Goal: Task Accomplishment & Management: Use online tool/utility

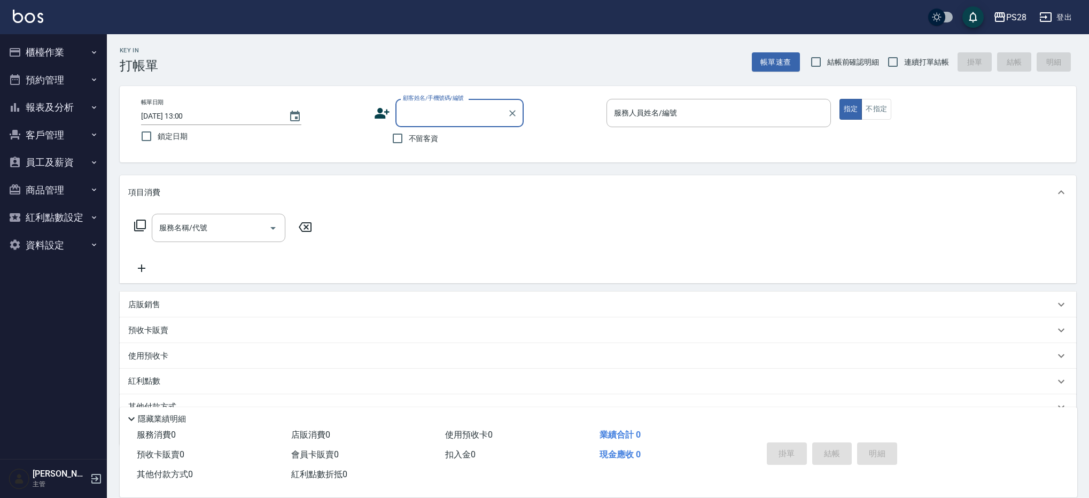
click at [421, 136] on span "不留客資" at bounding box center [424, 138] width 30 height 11
click at [409, 136] on input "不留客資" at bounding box center [397, 138] width 22 height 22
checkbox input "true"
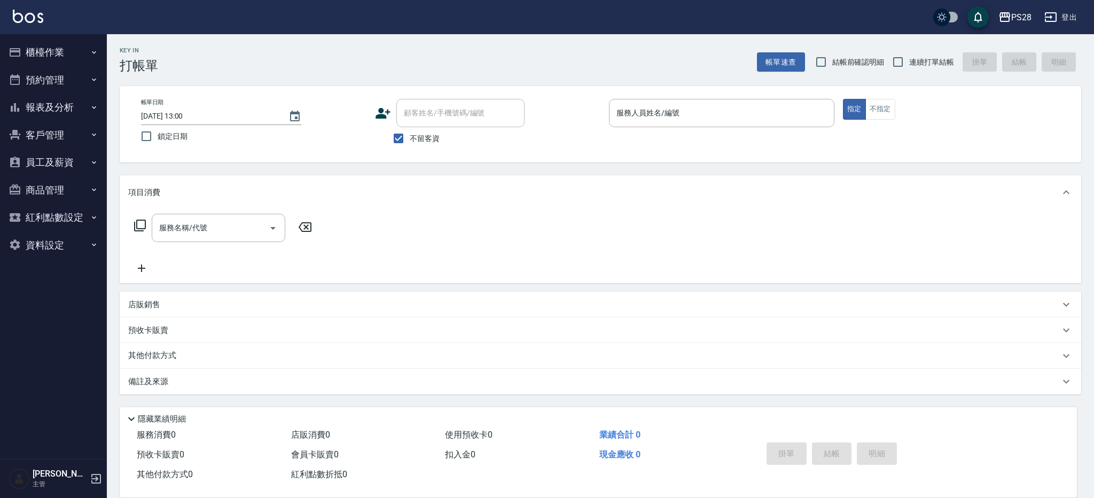
click at [912, 61] on span "連續打單結帳" at bounding box center [931, 62] width 45 height 11
click at [909, 61] on input "連續打單結帳" at bounding box center [898, 62] width 22 height 22
checkbox input "true"
click at [700, 130] on p at bounding box center [721, 132] width 225 height 11
click at [699, 121] on input "服務人員姓名/編號" at bounding box center [722, 113] width 216 height 19
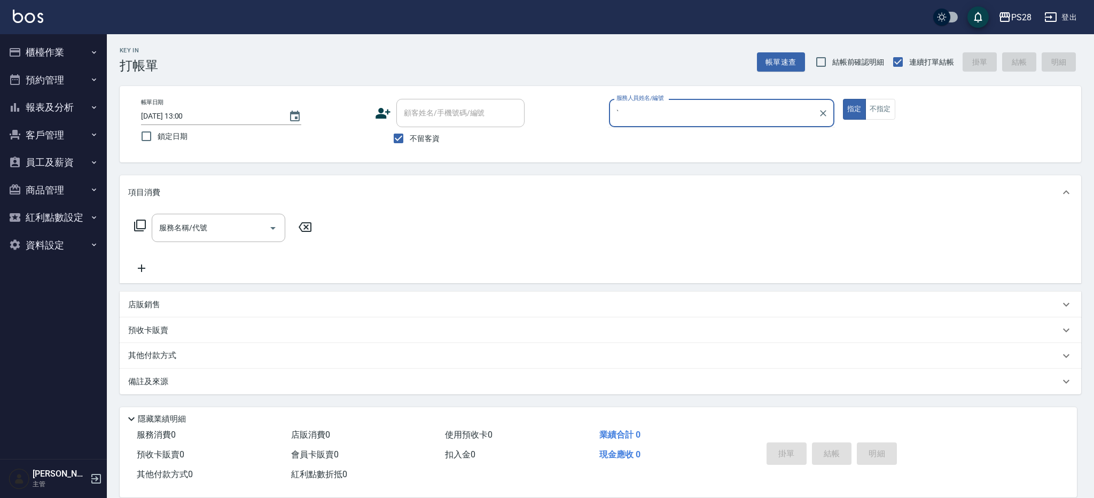
type input "ˋ"
click at [843, 99] on button "指定" at bounding box center [854, 109] width 23 height 21
type button "true"
click at [814, 111] on input "服務人員姓名/編號" at bounding box center [722, 113] width 216 height 19
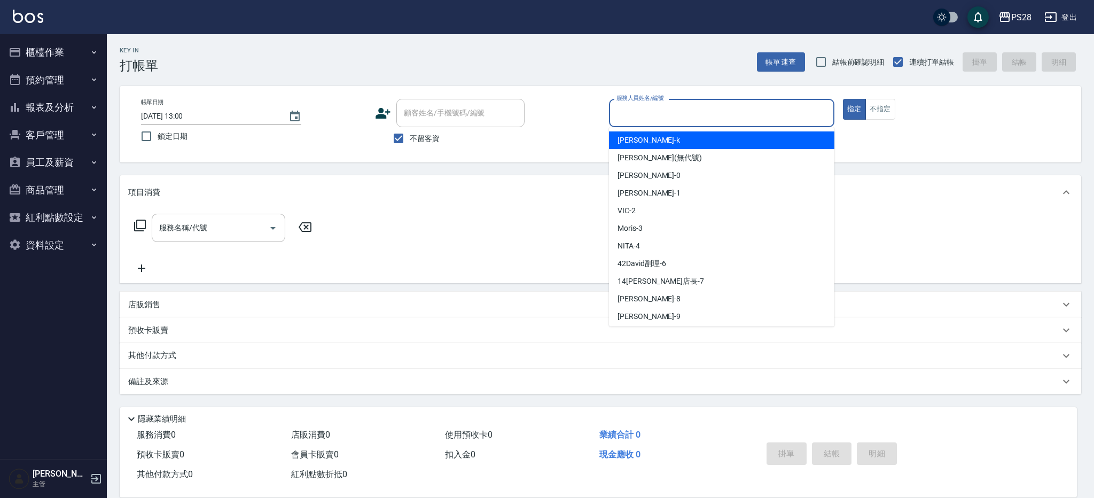
type input "ˋ"
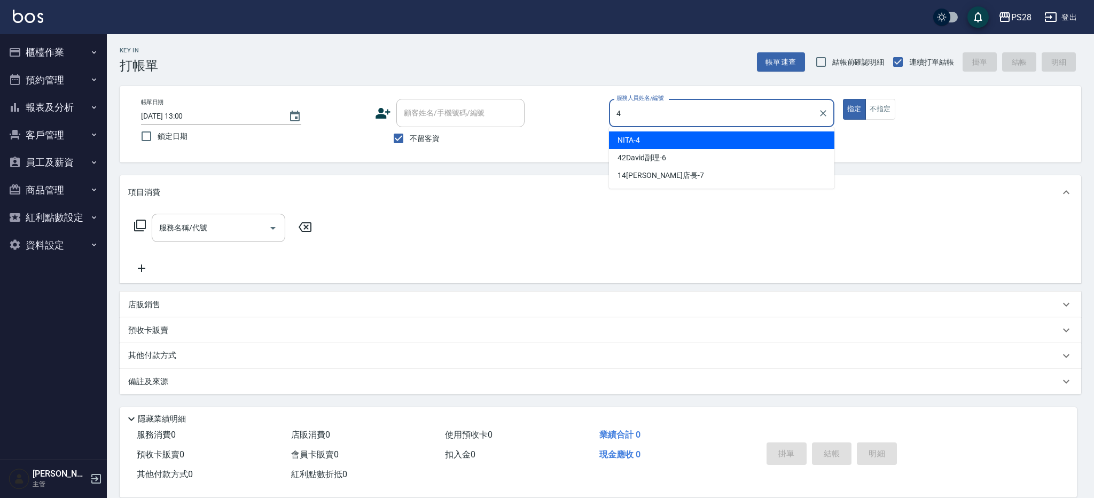
type input "NITA-4"
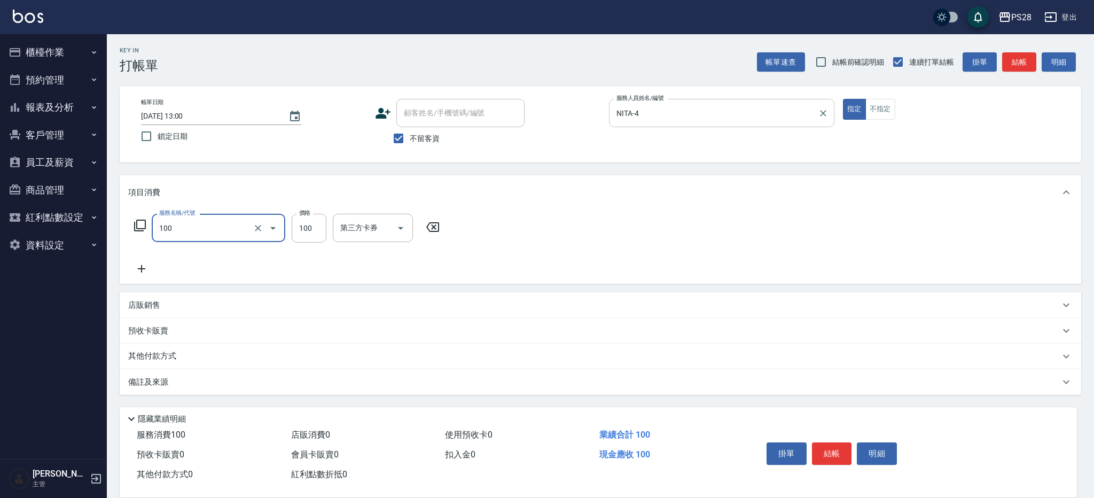
type input "洗髮(100)"
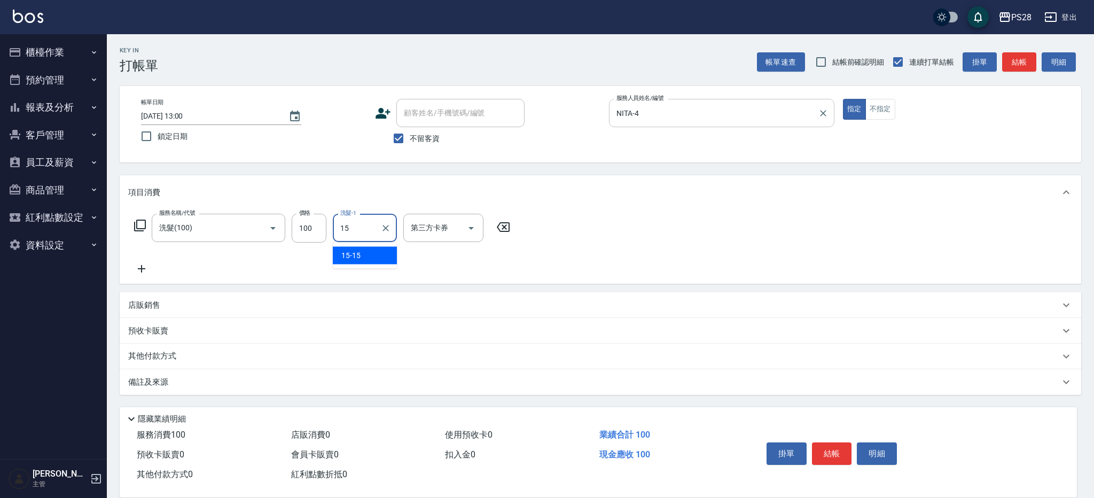
type input "15-15"
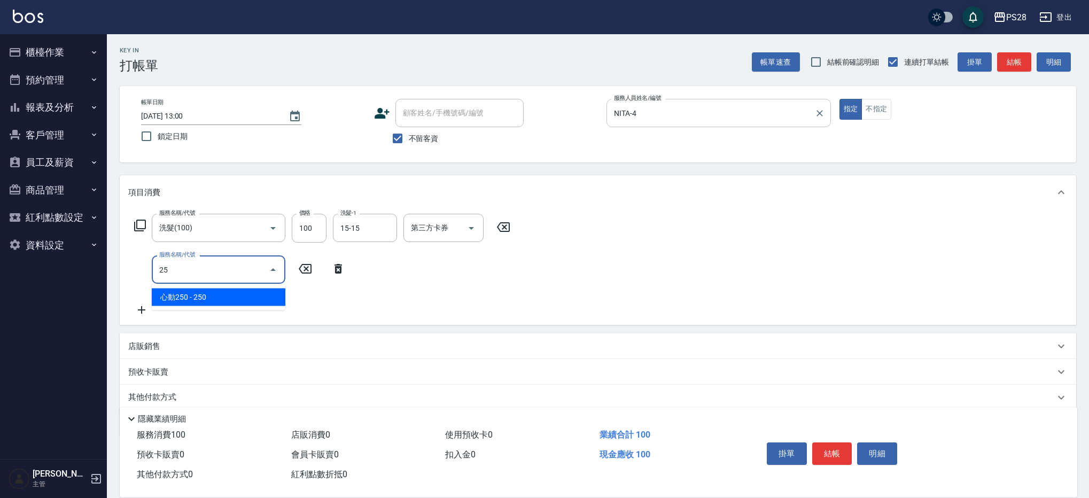
type input "心動250(0250)"
type input "1"
type input "單剪(250)"
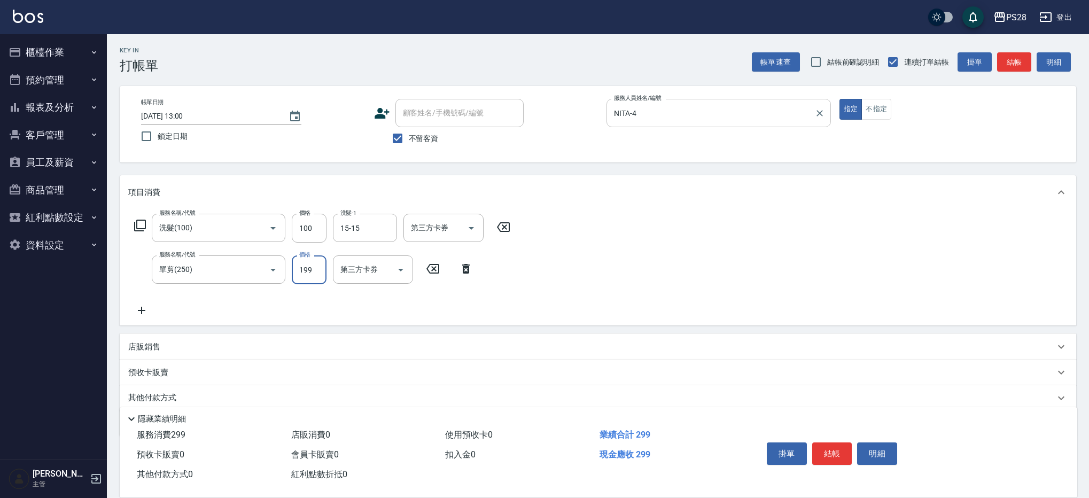
type input "199"
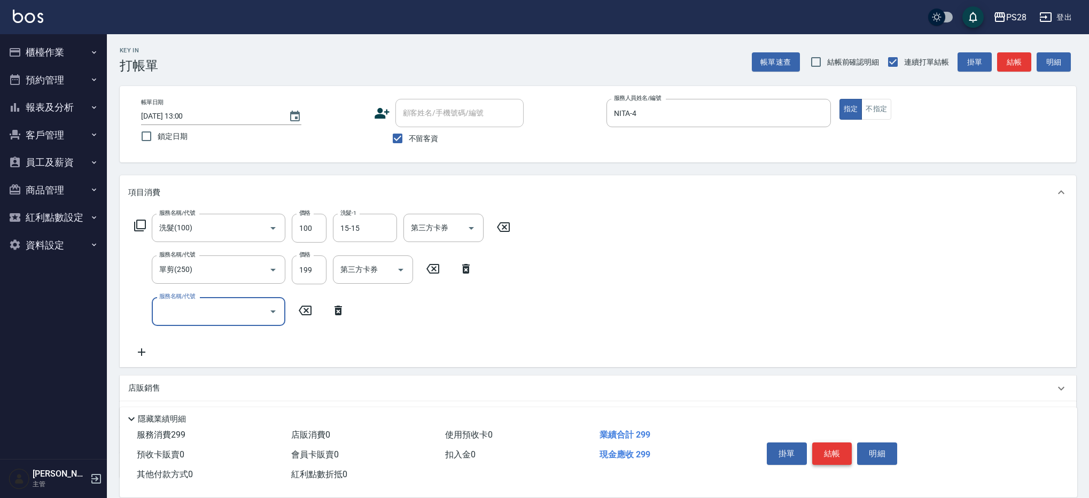
click at [824, 454] on button "結帳" at bounding box center [832, 453] width 40 height 22
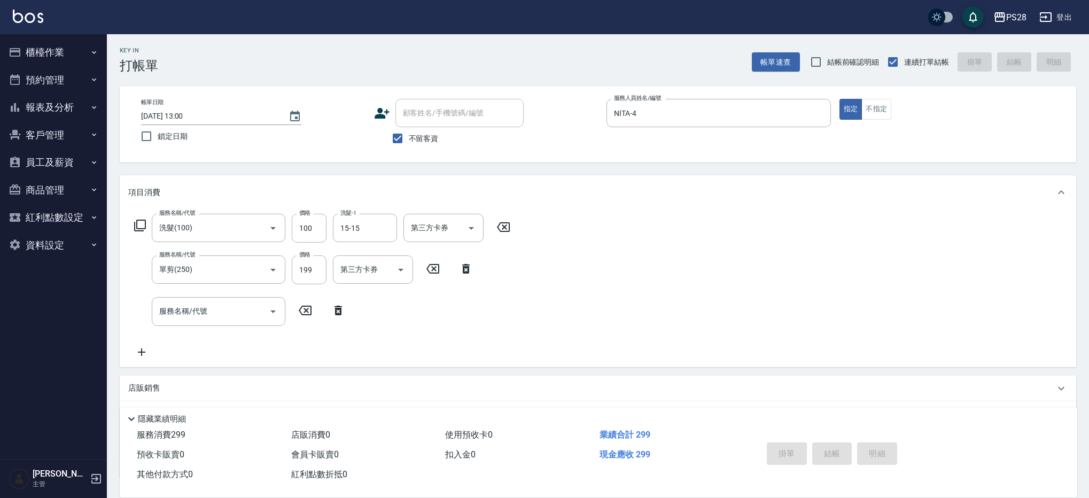
type input "[DATE] 18:10"
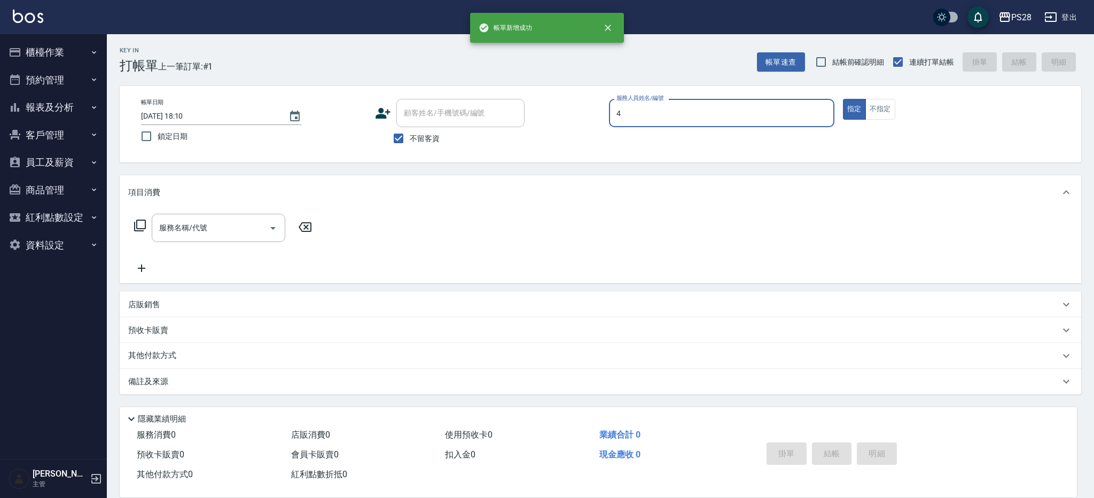
type input "NITA-4"
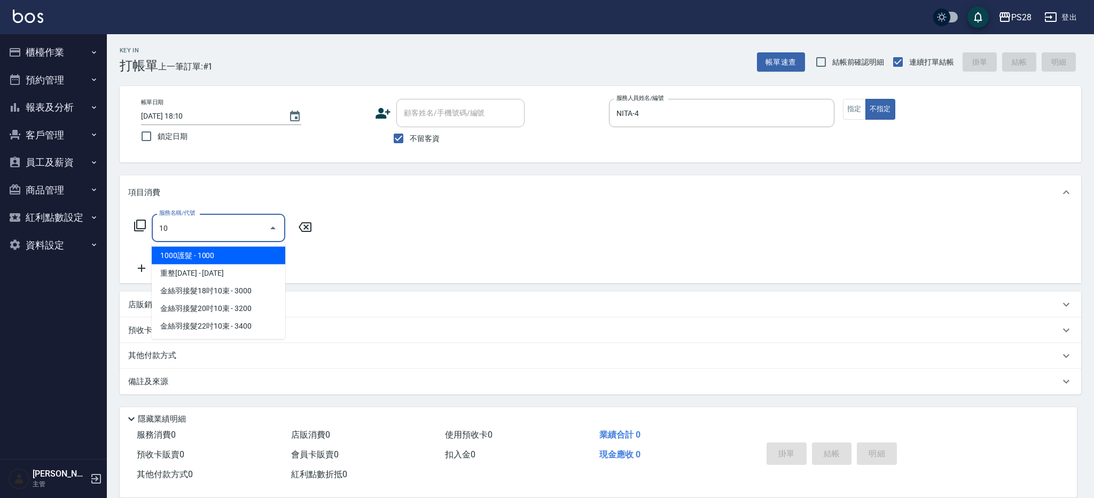
type input "1"
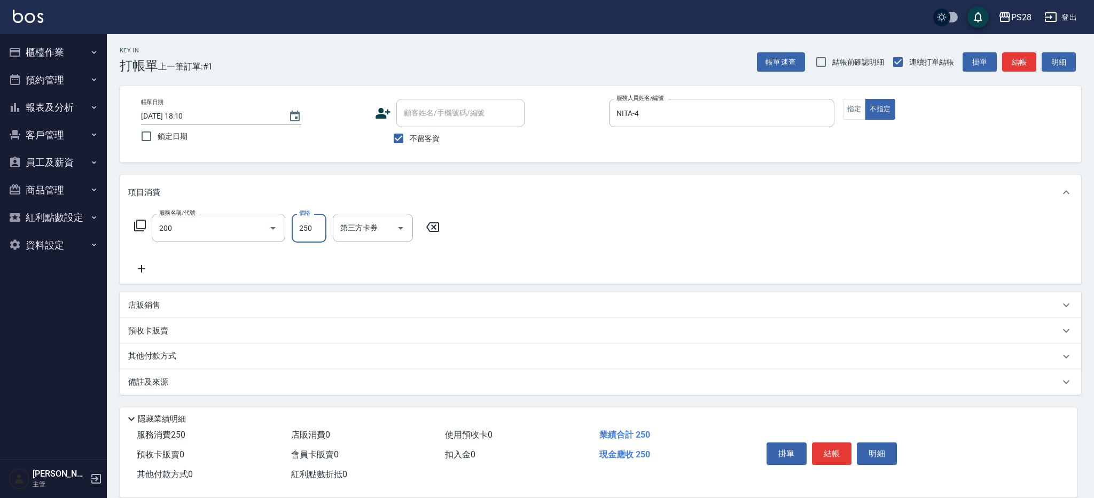
type input "New洗專案(200)"
type input "200"
type input "NITA-4"
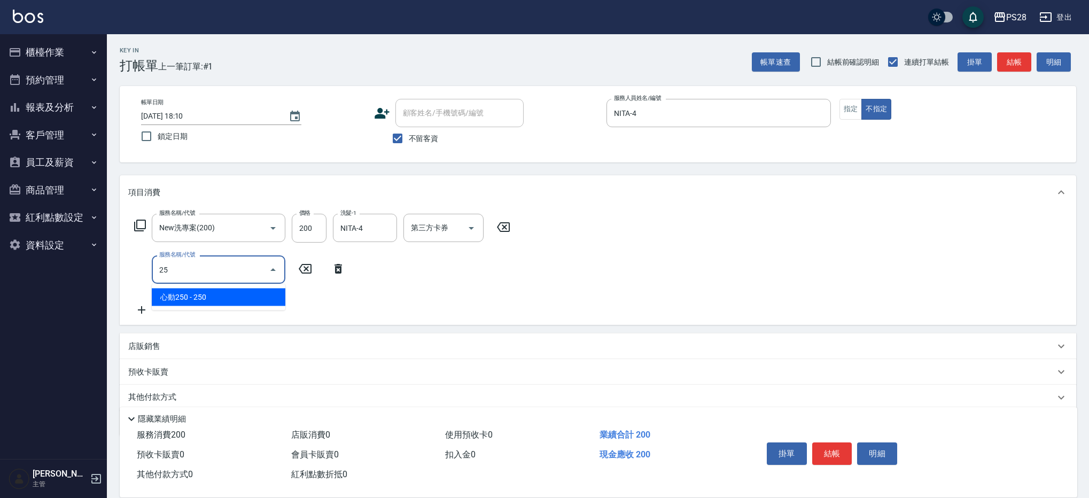
type input "2"
type input "精油(1050)"
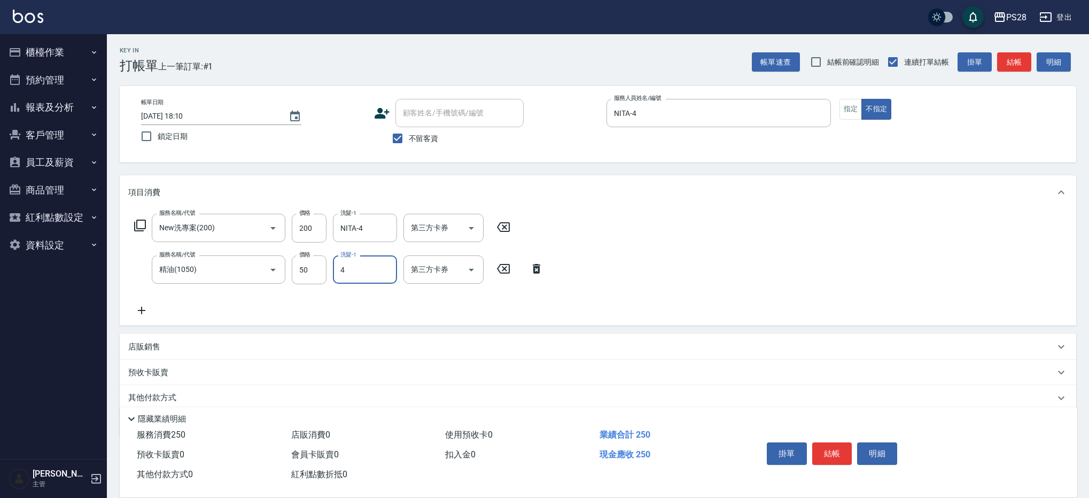
type input "NITA-4"
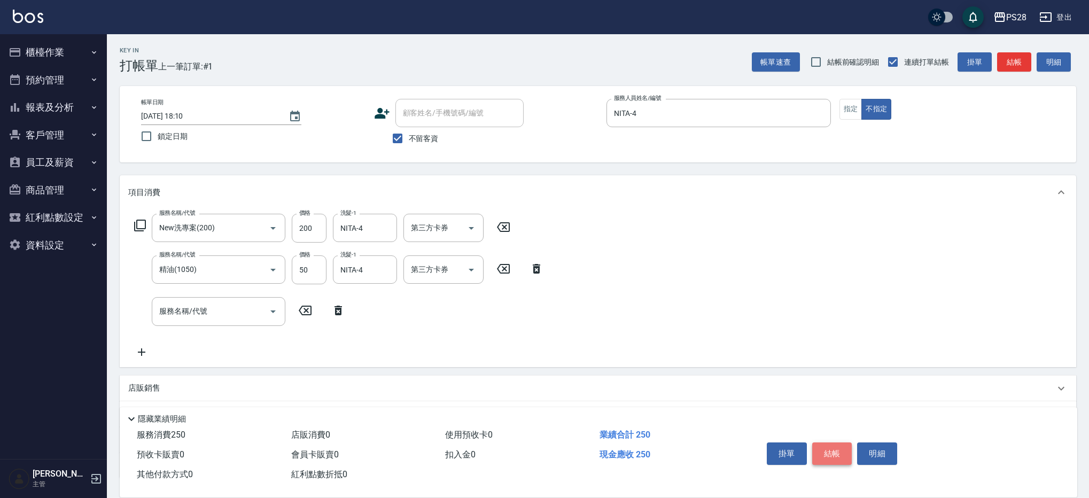
click at [826, 452] on button "結帳" at bounding box center [832, 453] width 40 height 22
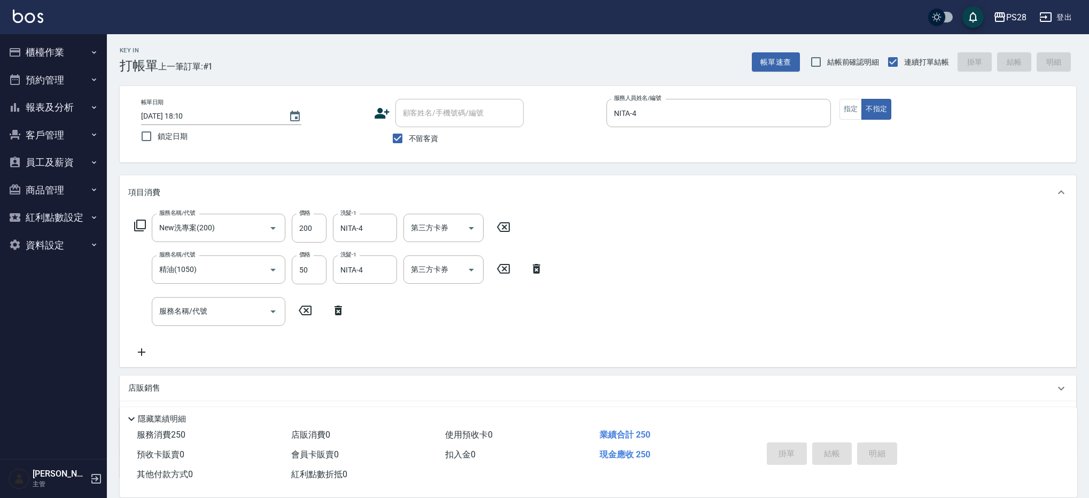
type input "[DATE] 18:11"
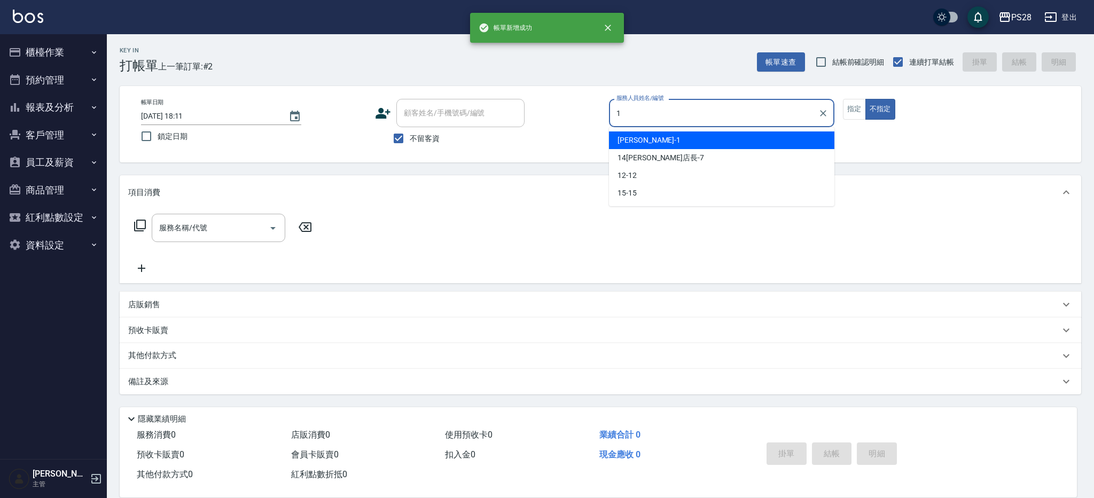
type input "[PERSON_NAME]-1"
type button "false"
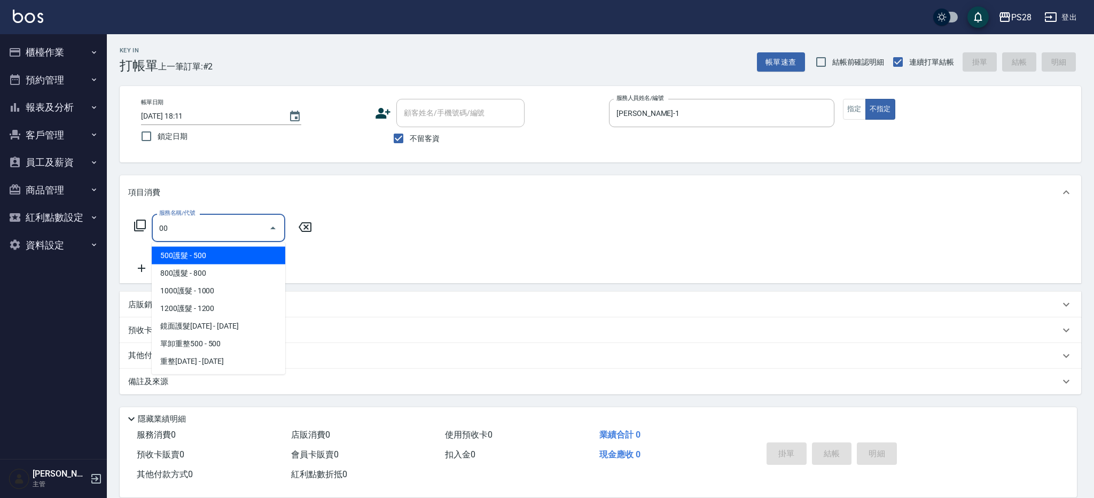
type input "0"
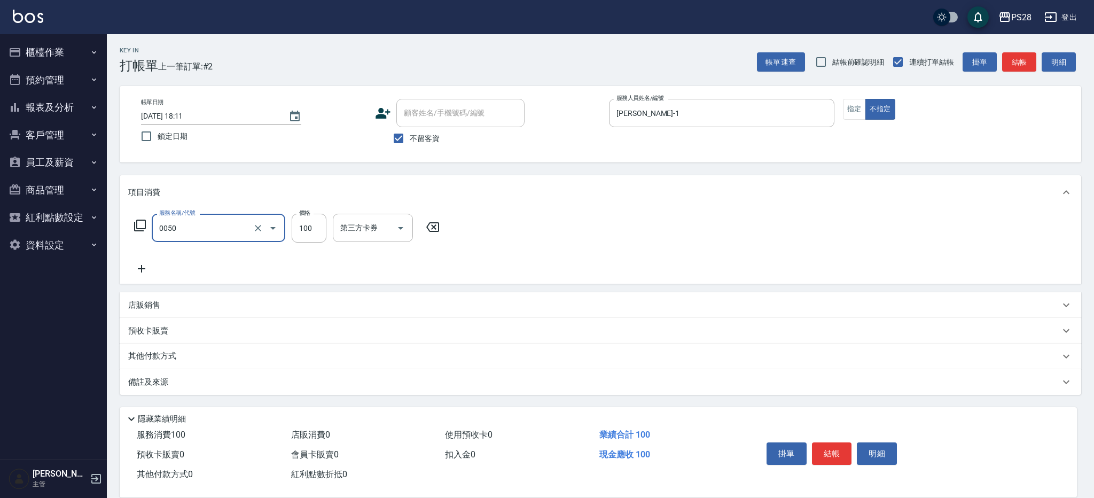
type input "剪瀏海(0050)"
type input "50"
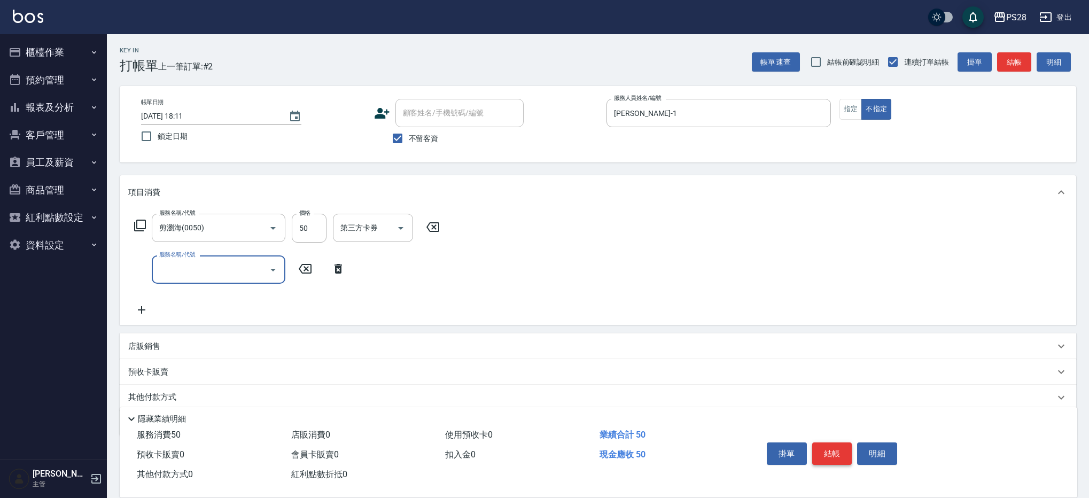
click at [835, 448] on button "結帳" at bounding box center [832, 453] width 40 height 22
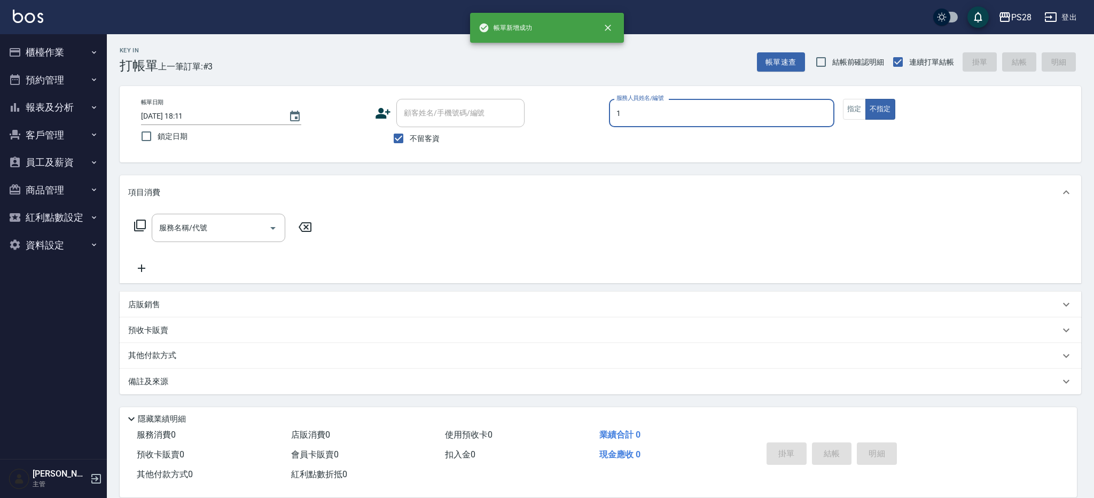
type input "[PERSON_NAME]-1"
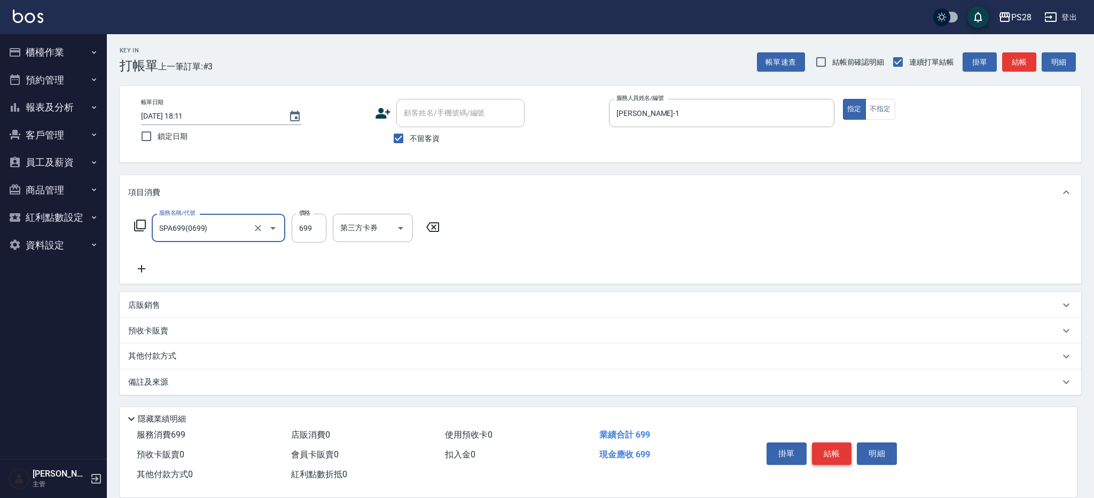
type input "SPA699(0699)"
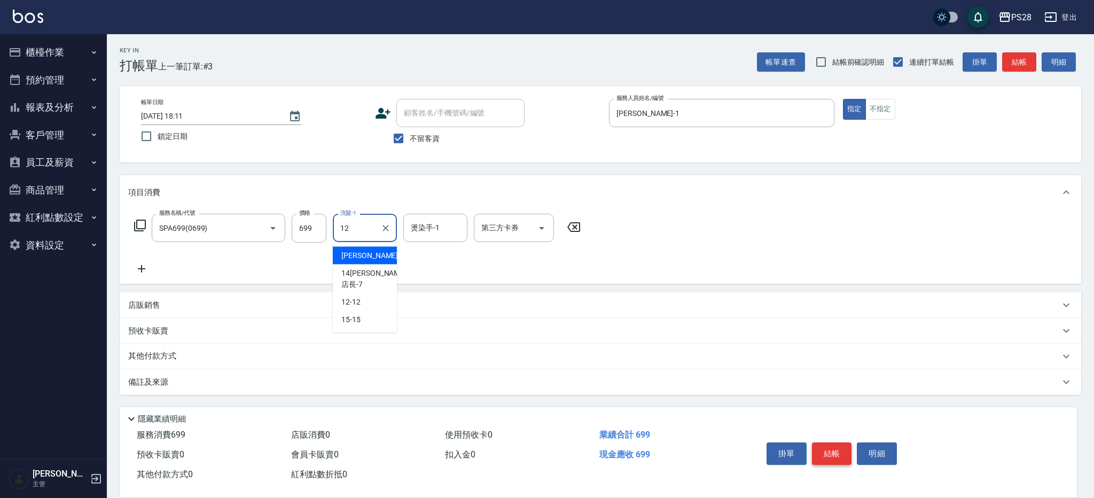
type input "12-12"
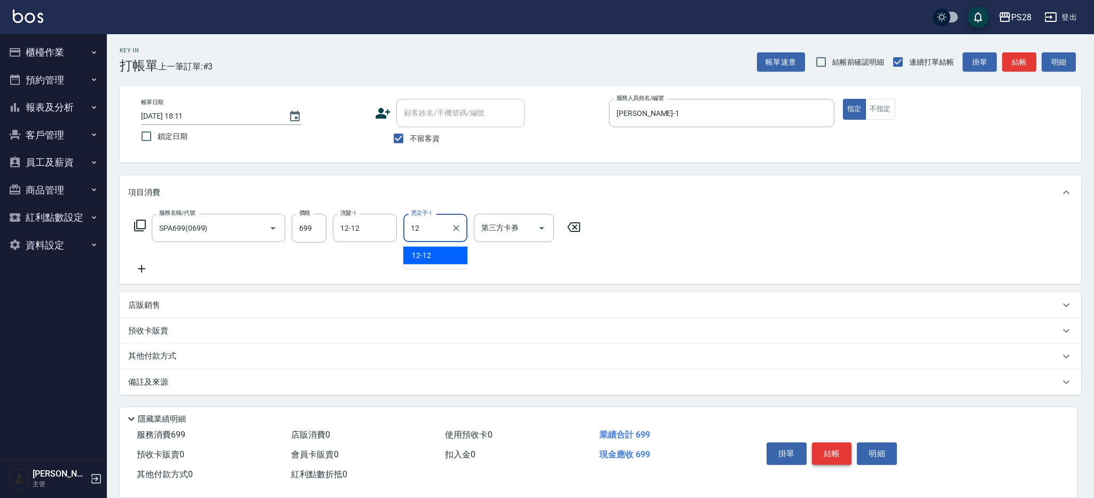
type input "12-12"
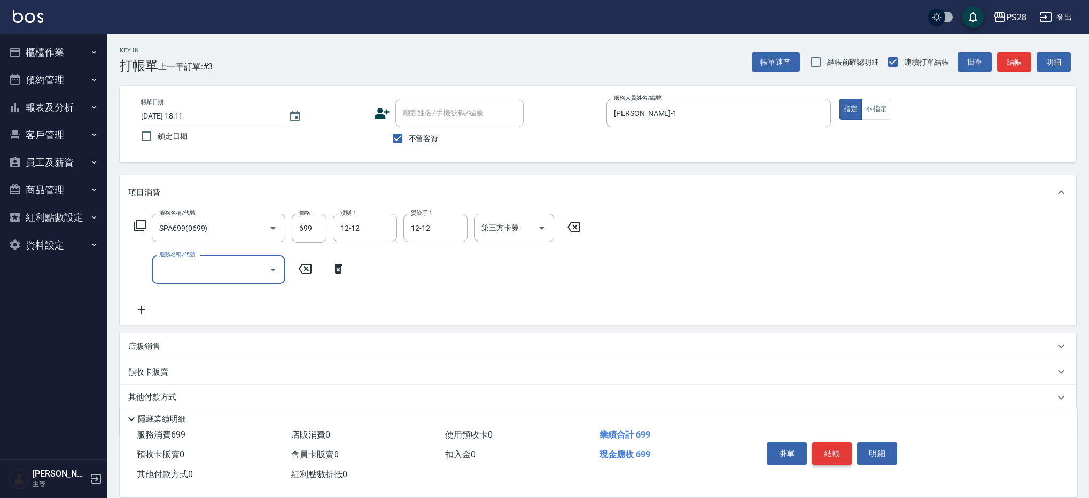
click at [834, 452] on button "結帳" at bounding box center [832, 453] width 40 height 22
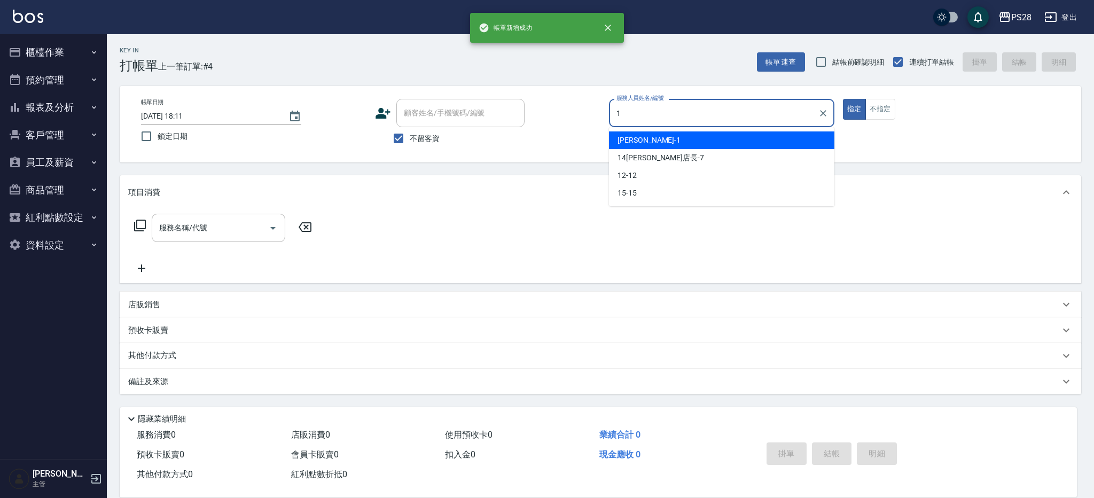
type input "[PERSON_NAME]-1"
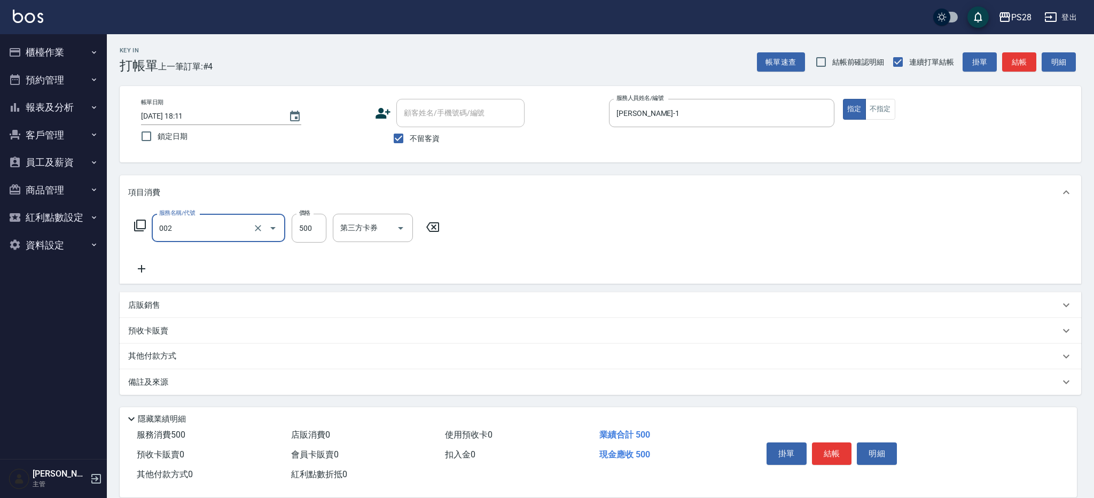
type input "洗剪D(002)"
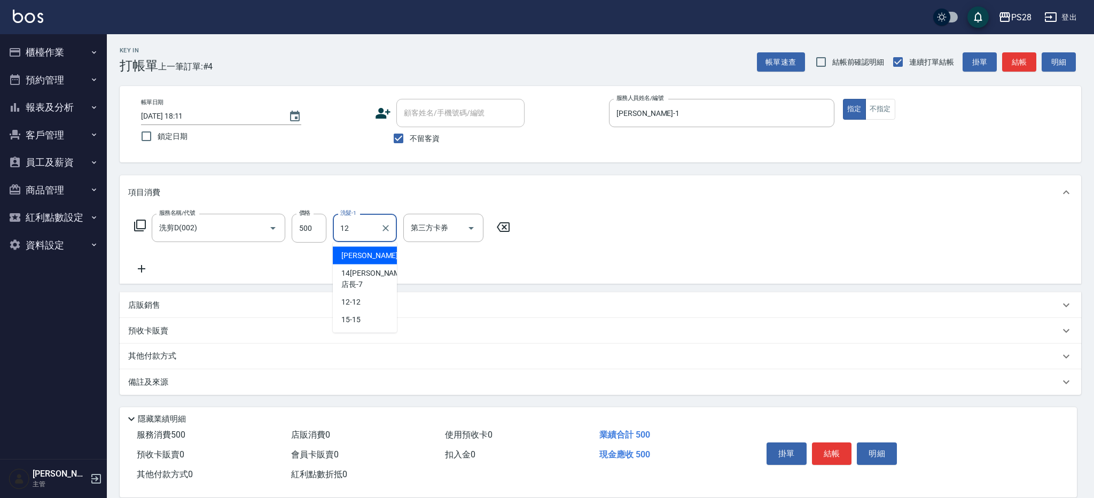
type input "12-12"
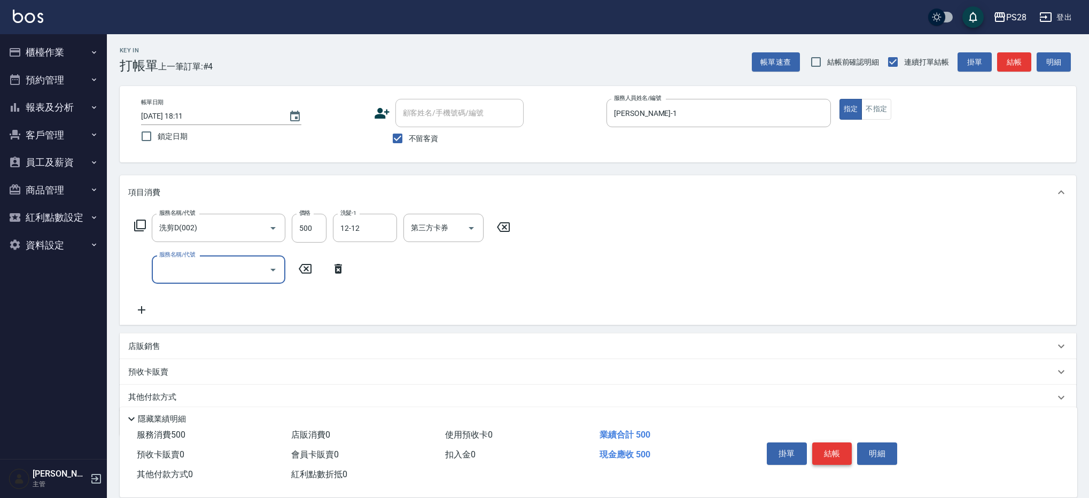
click at [818, 451] on button "結帳" at bounding box center [832, 453] width 40 height 22
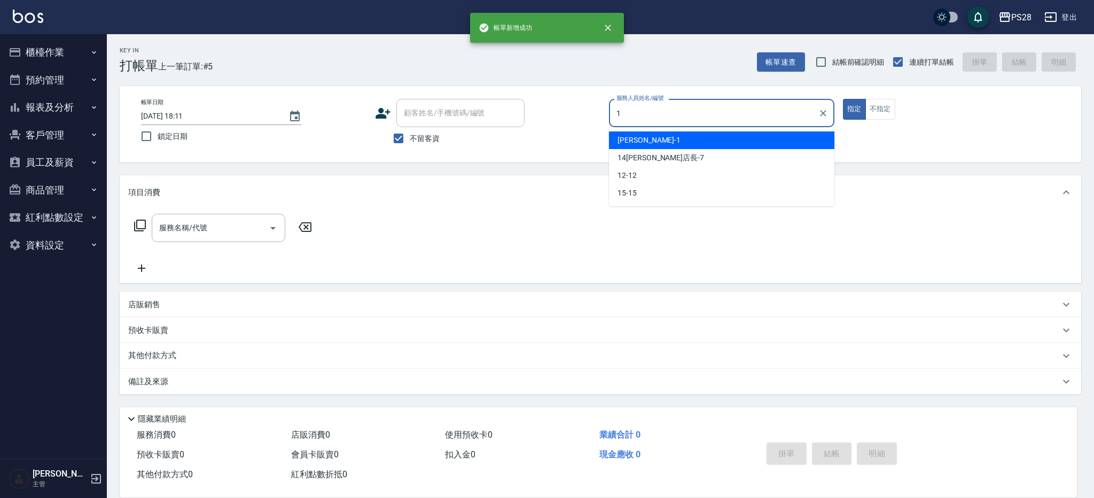
type input "[PERSON_NAME]-1"
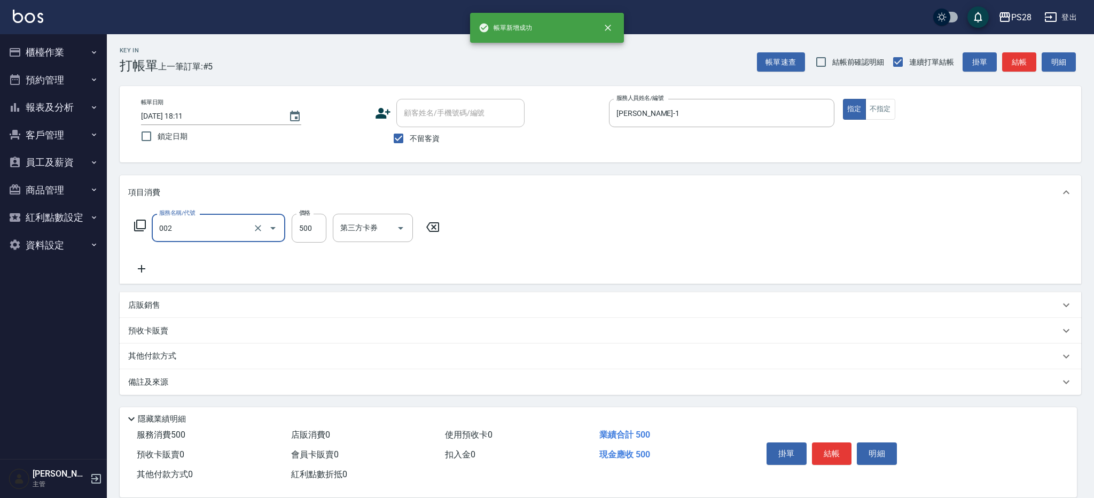
type input "洗剪D(002)"
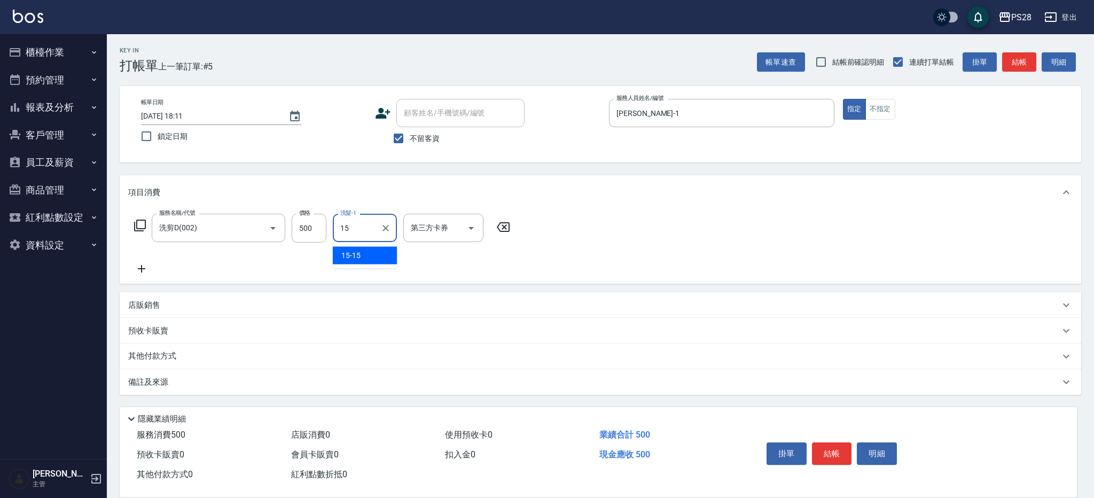
type input "15-15"
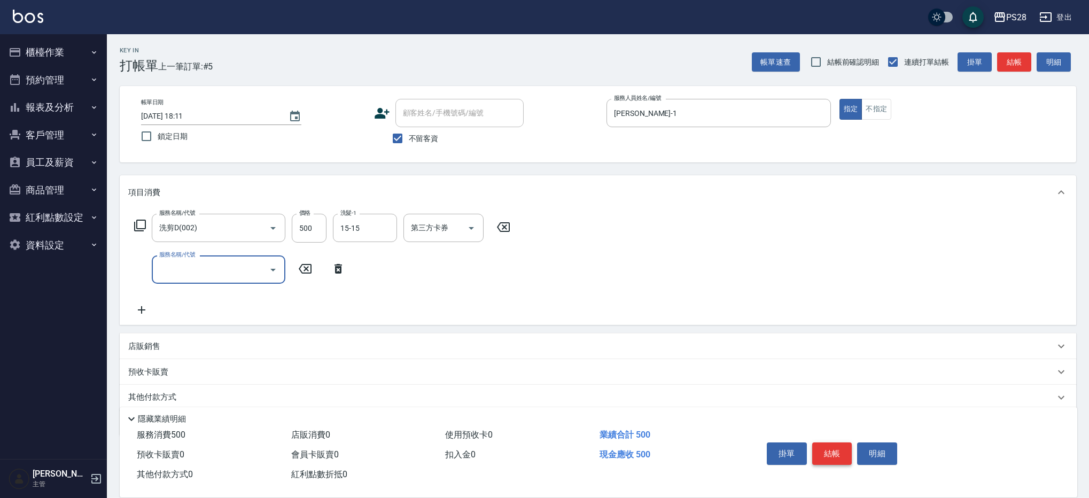
click at [825, 447] on button "結帳" at bounding box center [832, 453] width 40 height 22
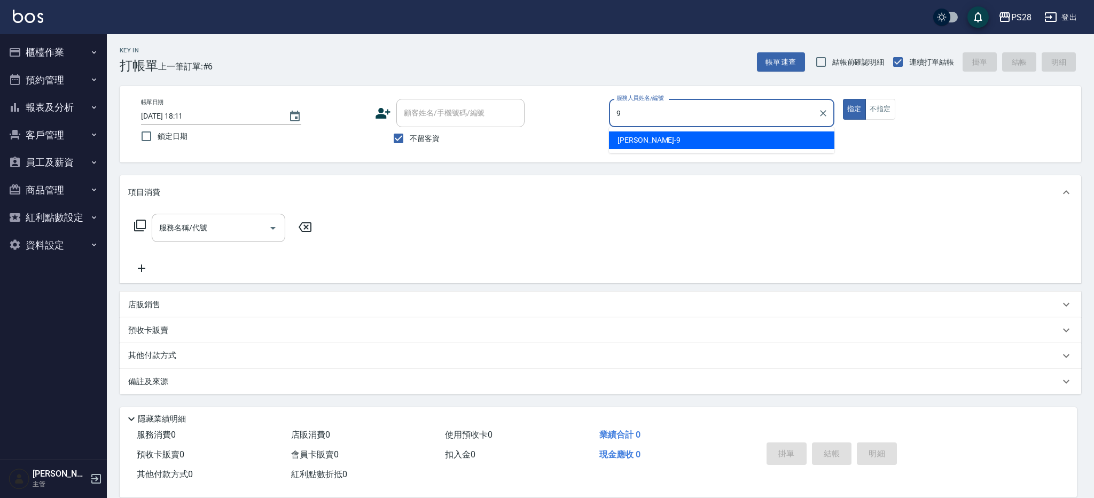
type input "Sandy-9"
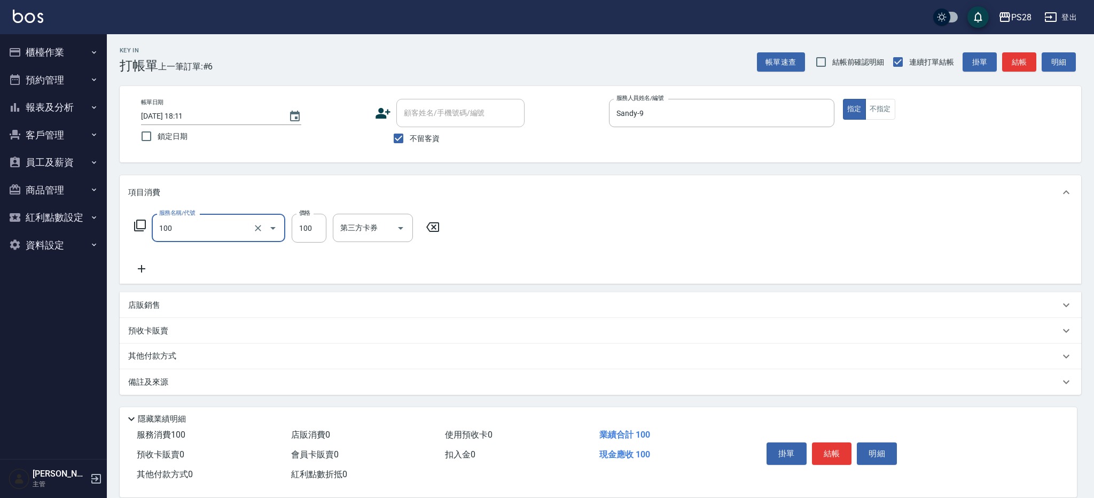
type input "洗髮(100)"
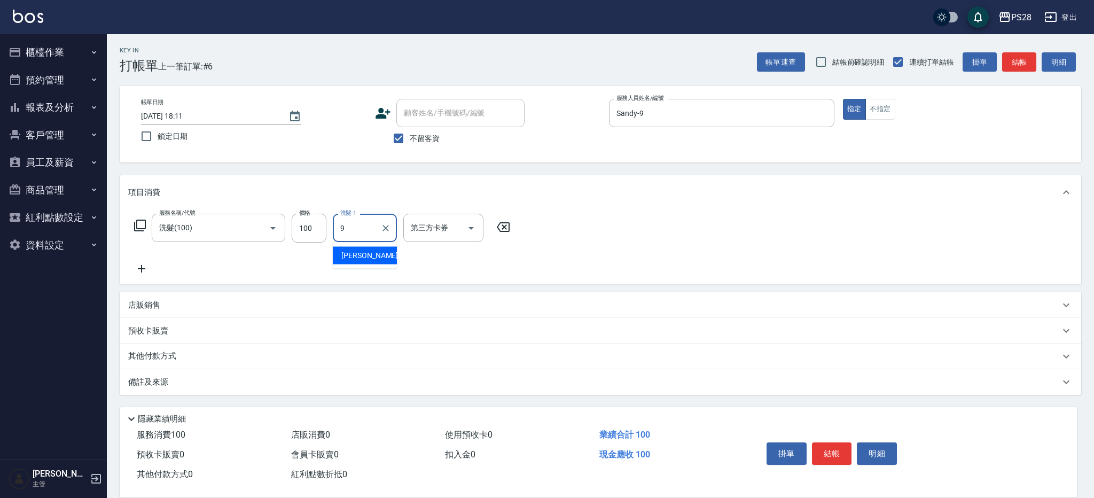
type input "Sandy-9"
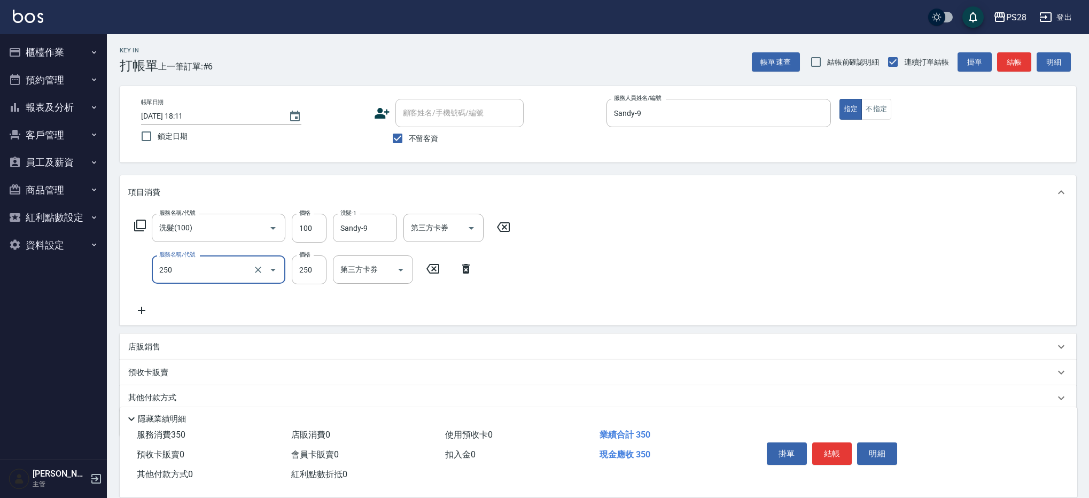
type input "單剪(250)"
type input "199"
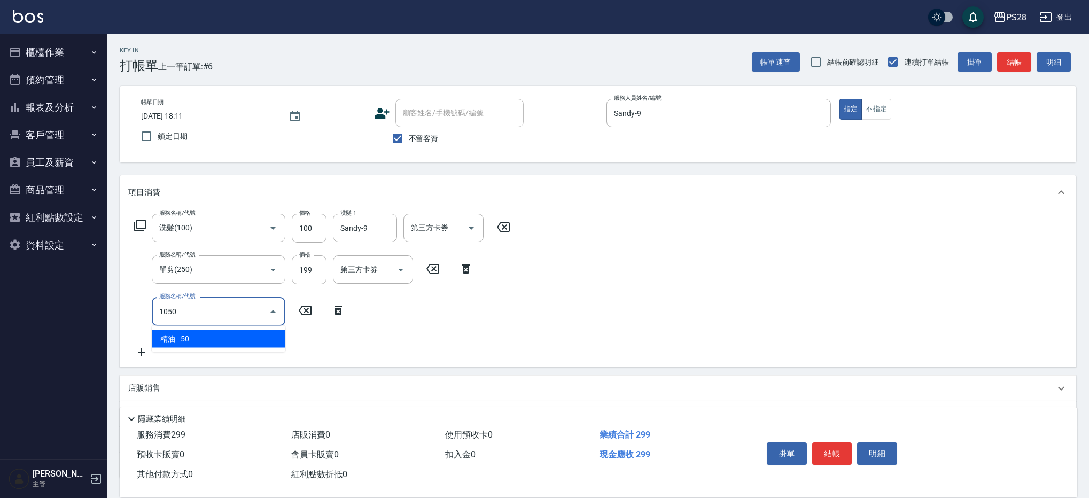
type input "精油(1050)"
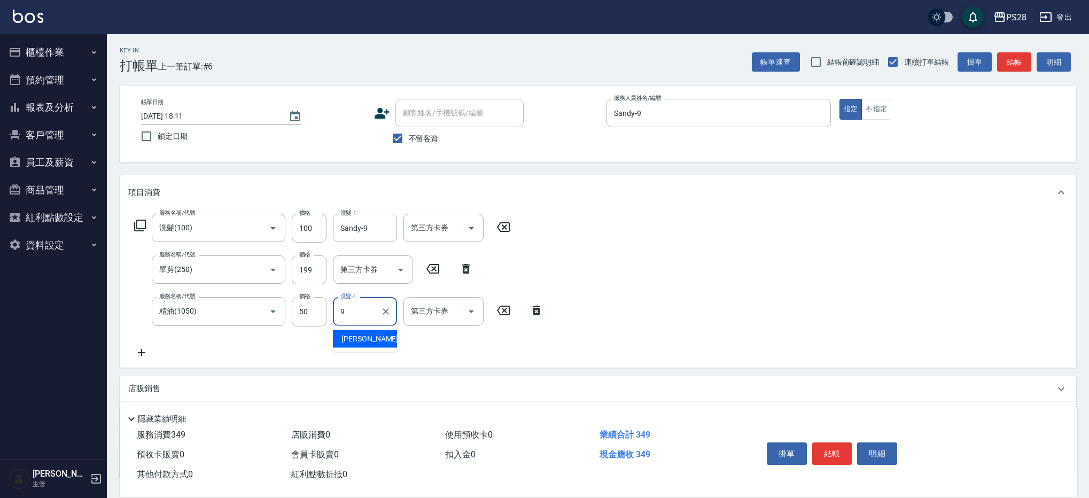
type input "Sandy-9"
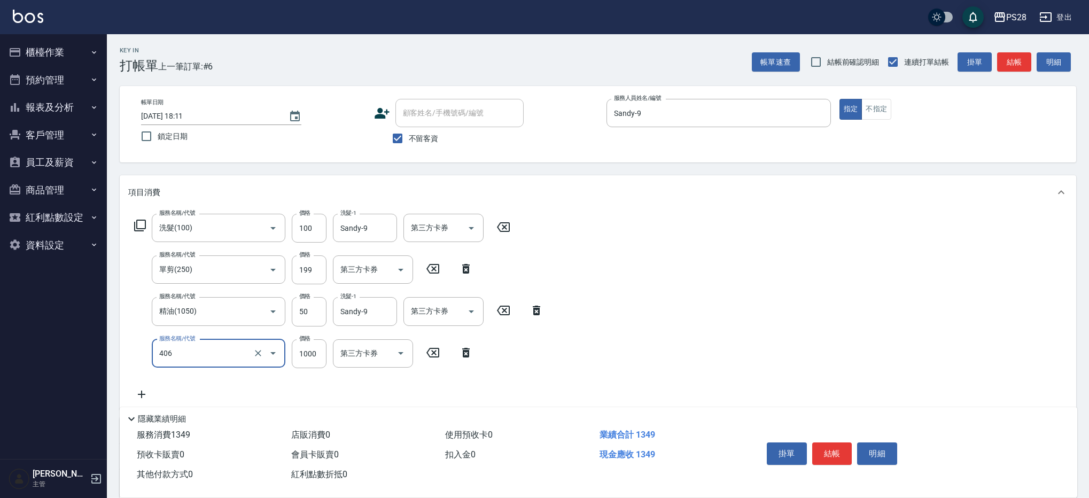
type input "1000護髮(406)"
type input "800"
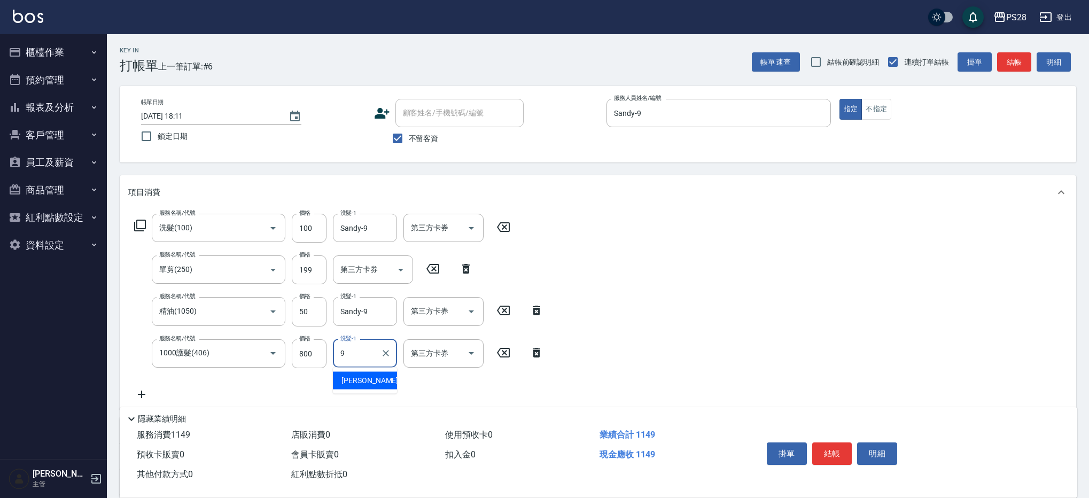
type input "Sandy-9"
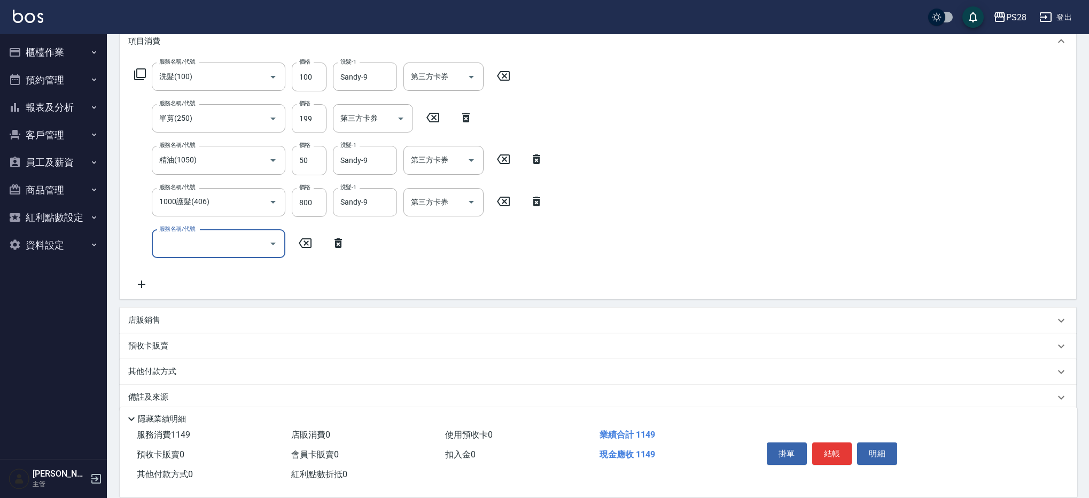
scroll to position [165, 0]
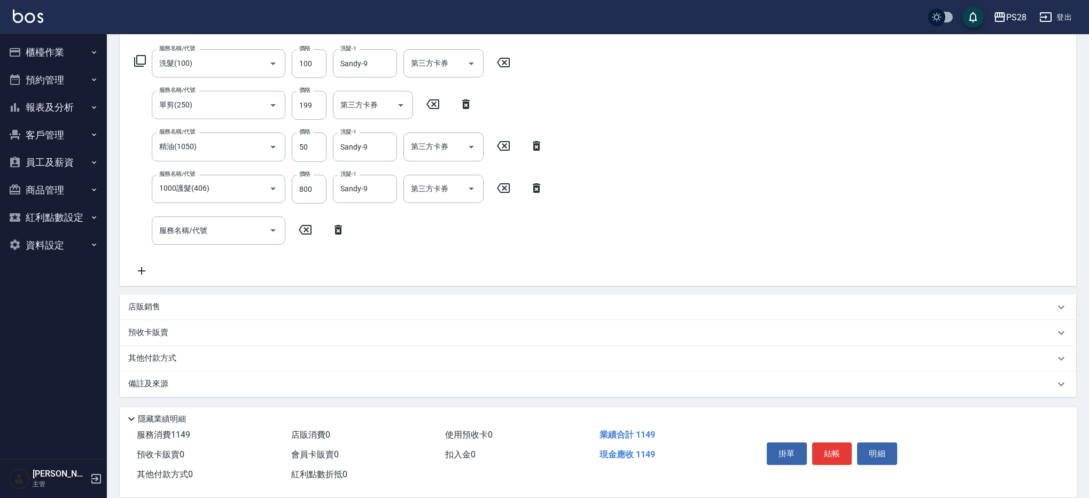
click at [187, 312] on div "店販銷售" at bounding box center [598, 307] width 956 height 26
type input "Sandy-9"
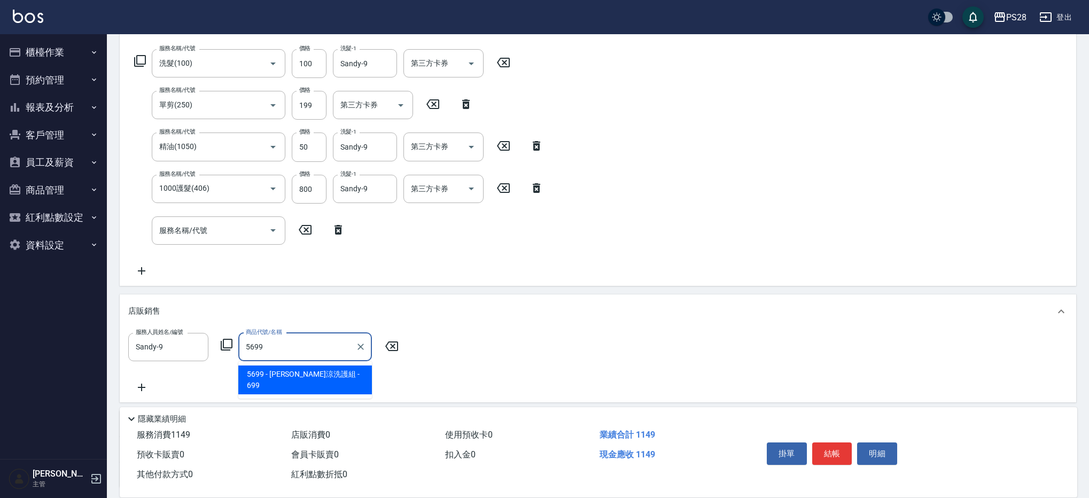
type input "[PERSON_NAME]涼洗護組"
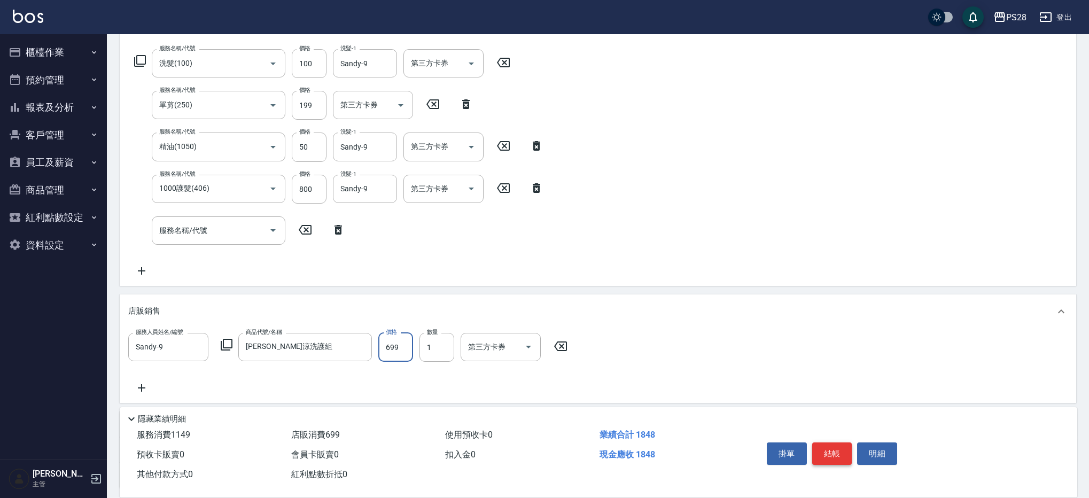
click at [828, 443] on button "結帳" at bounding box center [832, 453] width 40 height 22
type input "[DATE] 18:12"
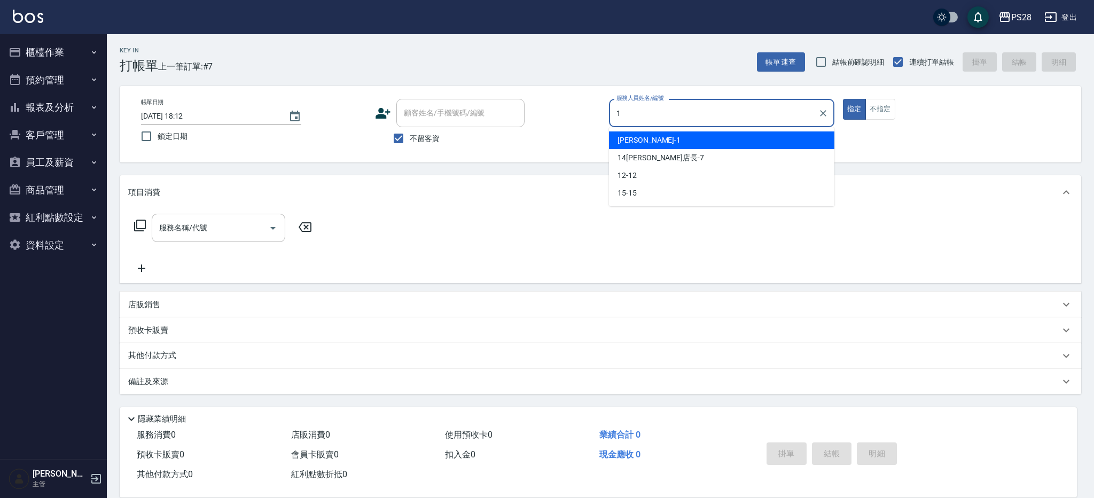
type input "[PERSON_NAME]-1"
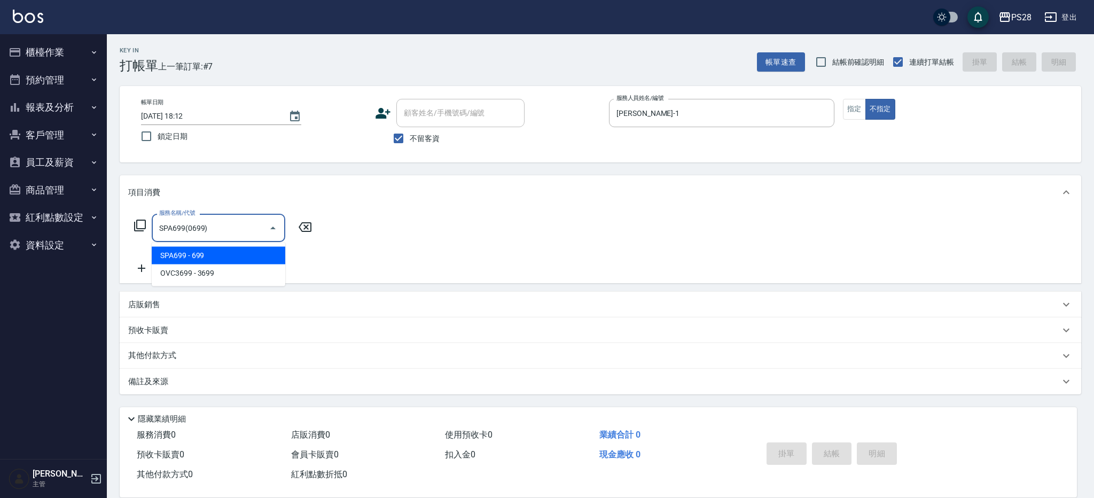
type input "SPA699(0699)"
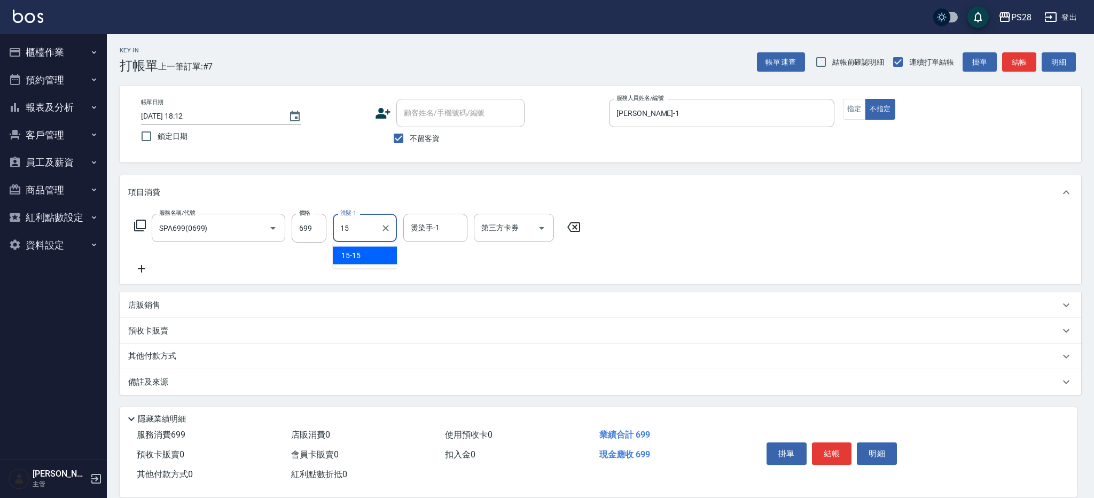
type input "15-15"
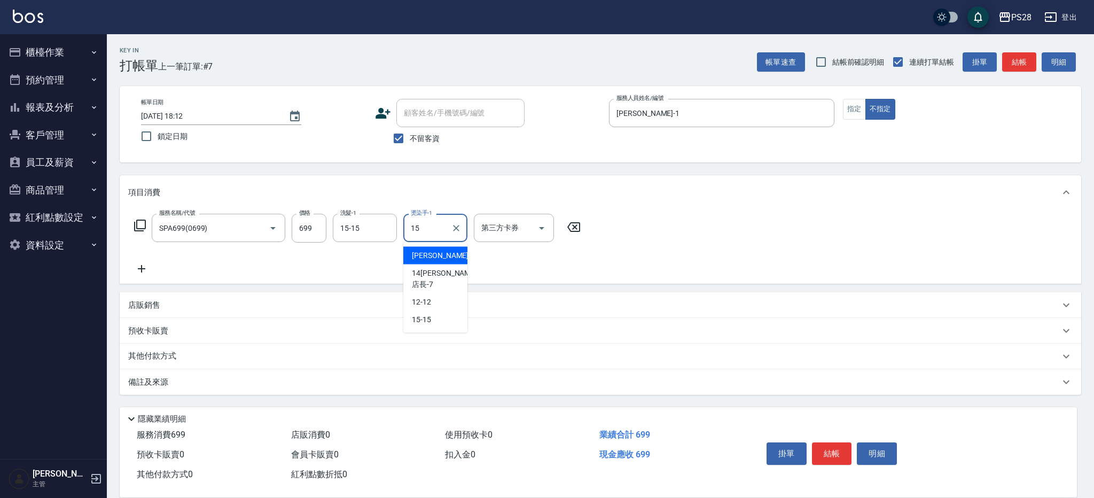
type input "15-15"
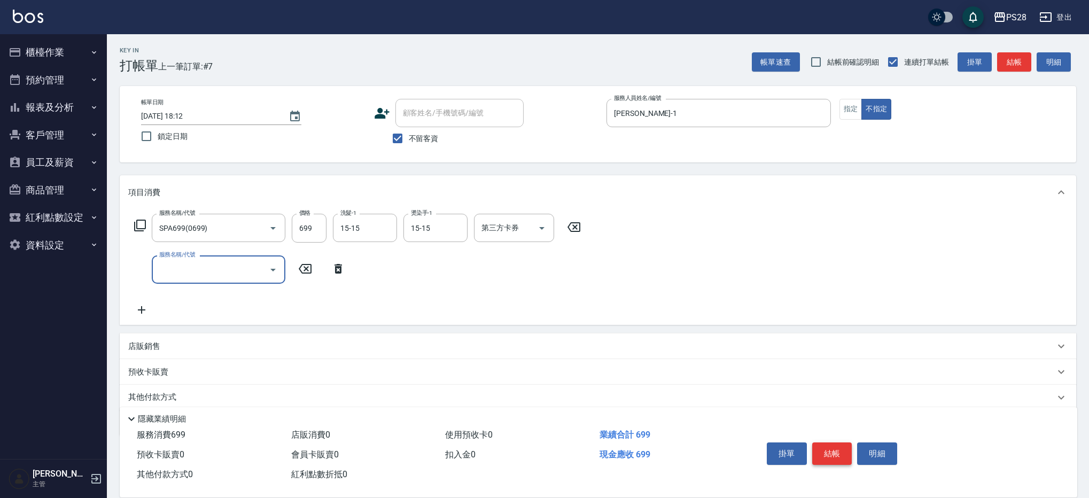
click at [823, 448] on button "結帳" at bounding box center [832, 453] width 40 height 22
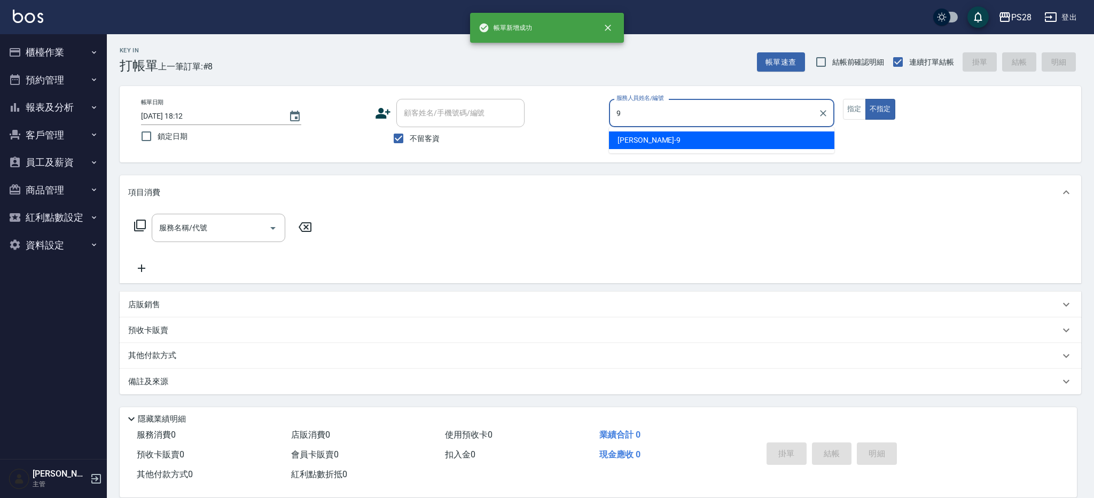
type input "Sandy-9"
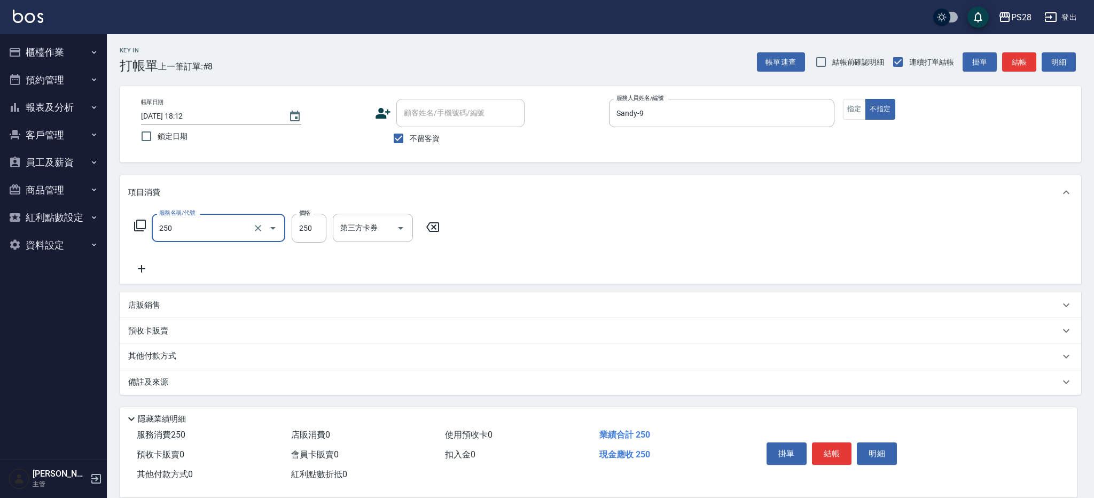
type input "單剪(250)"
type input "149"
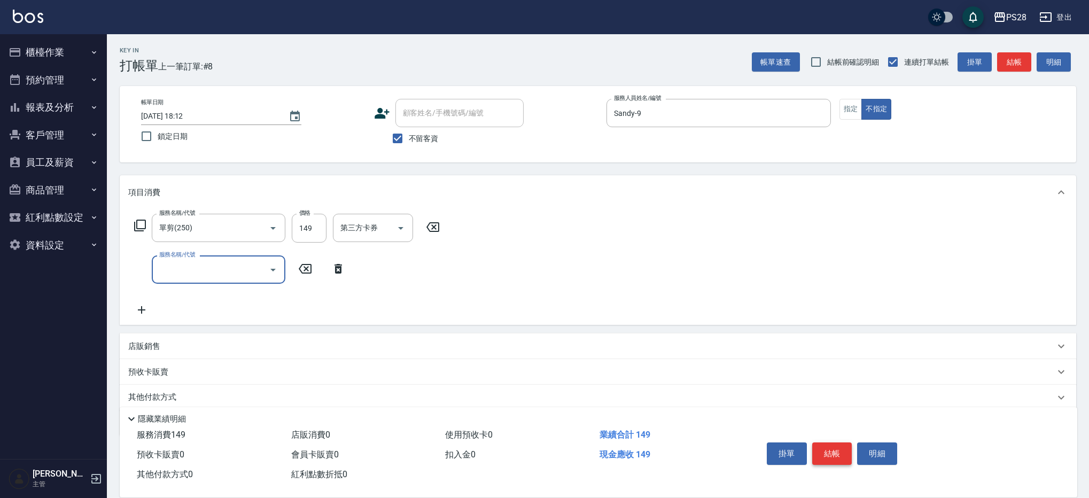
click at [827, 446] on button "結帳" at bounding box center [832, 453] width 40 height 22
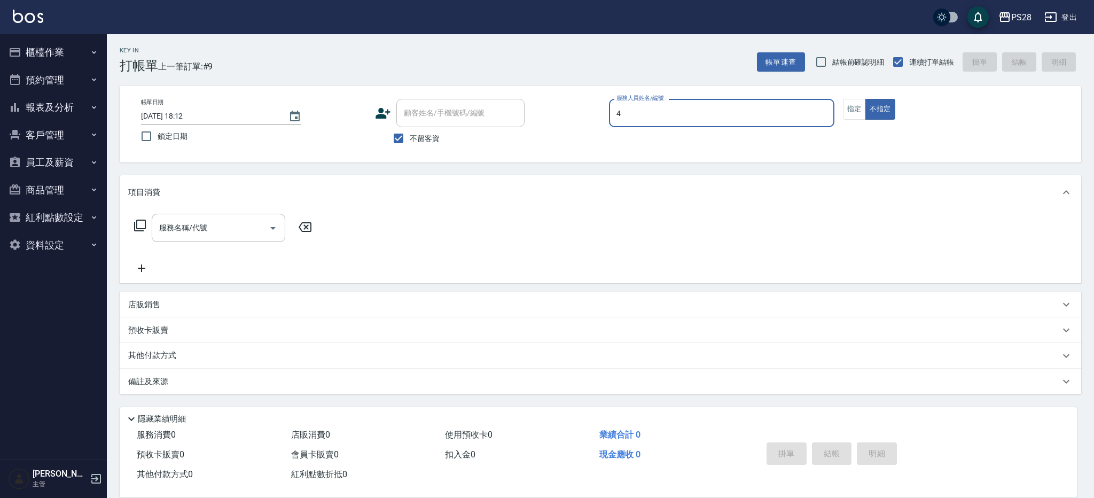
type input "NITA-4"
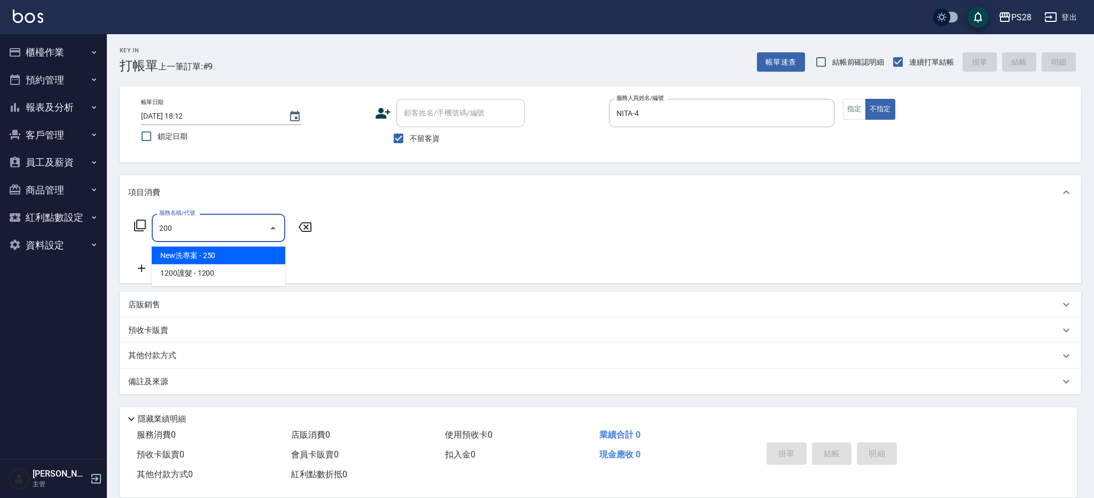
type input "New洗專案(200)"
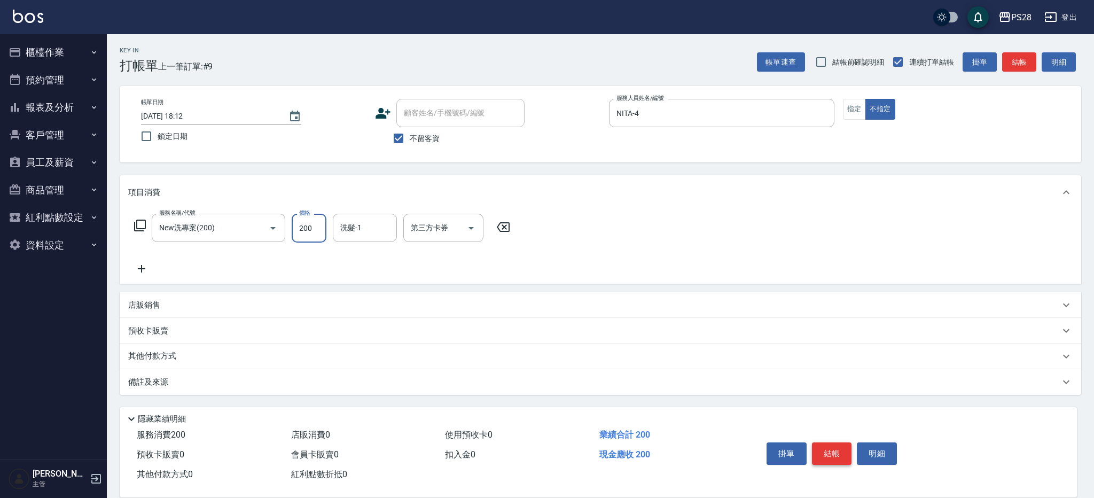
type input "200"
type input "12-12"
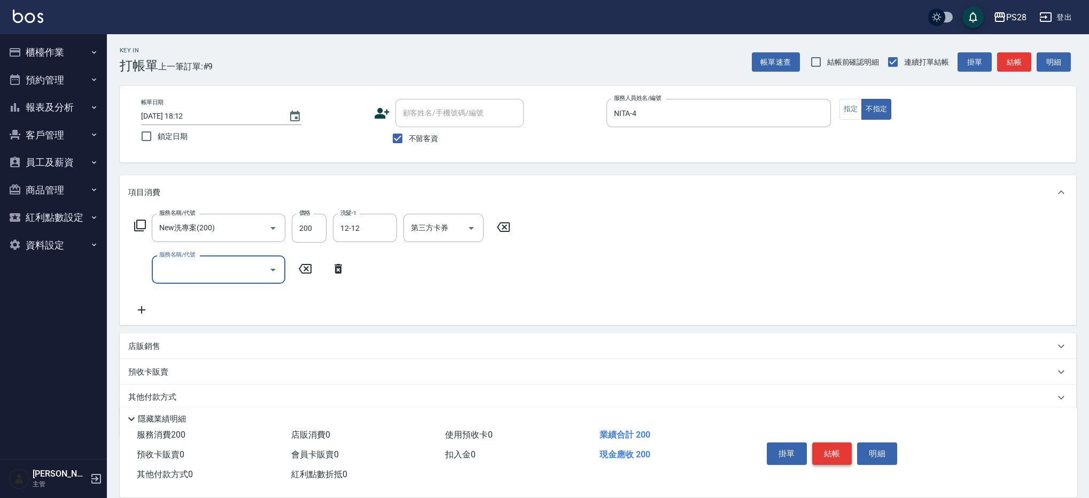
scroll to position [2, 0]
click at [831, 448] on button "結帳" at bounding box center [832, 453] width 40 height 22
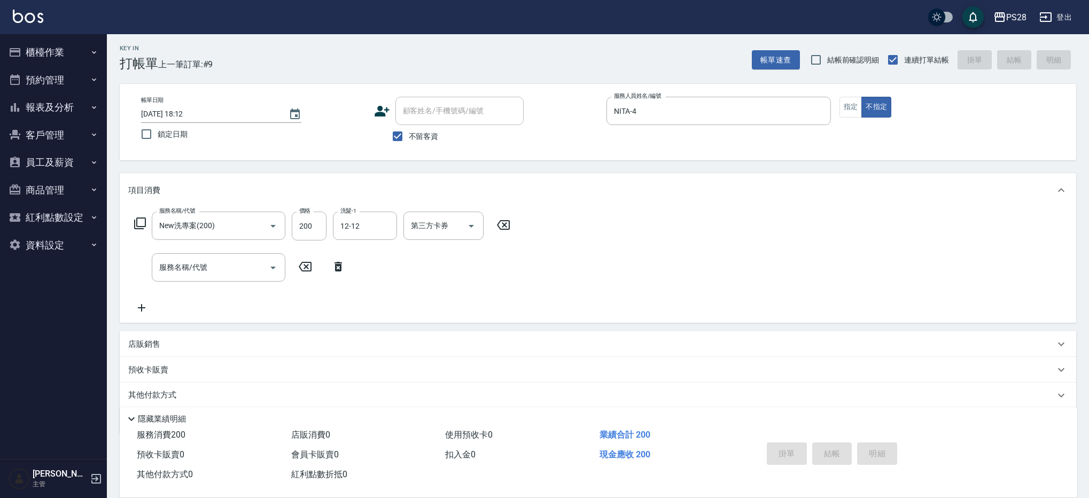
type input "[DATE] 18:13"
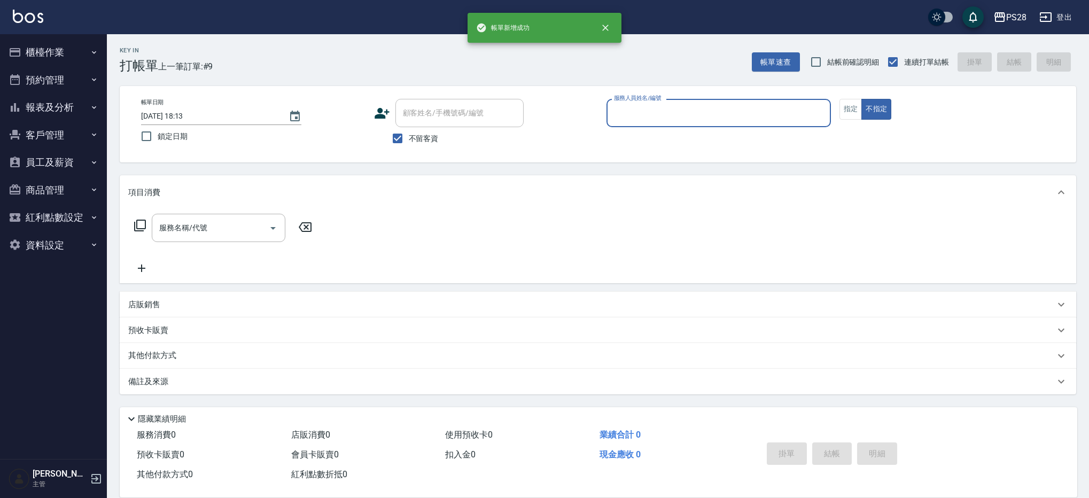
scroll to position [0, 0]
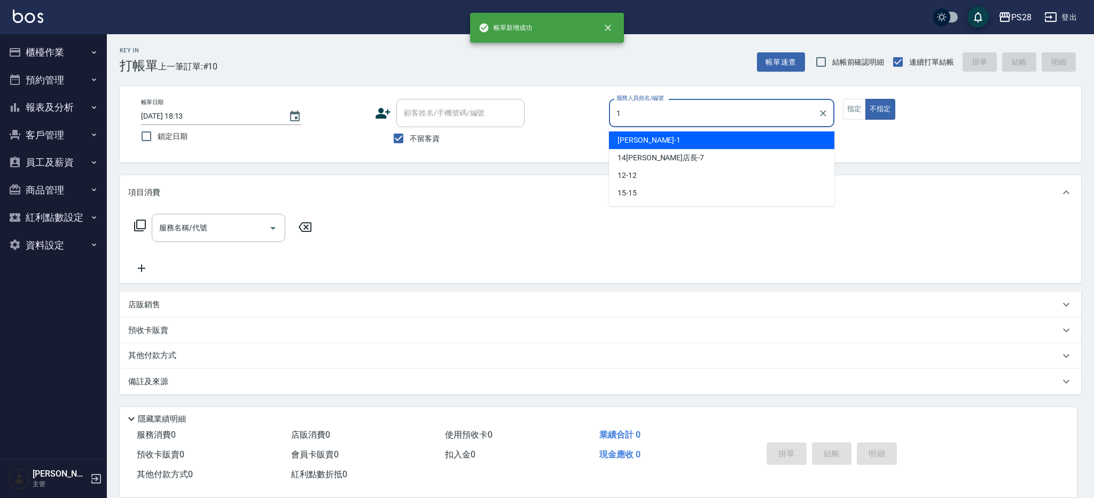
type input "[PERSON_NAME]-1"
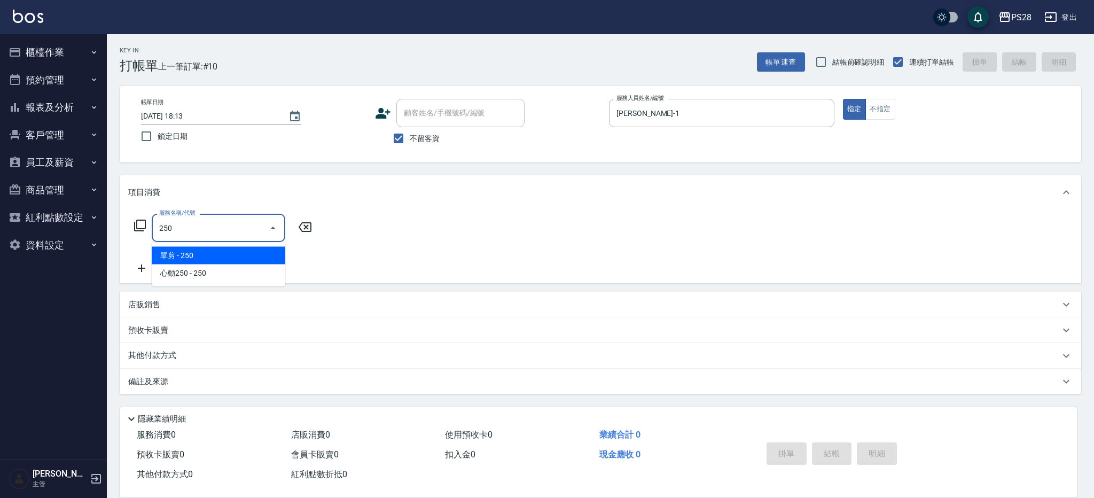
type input "單剪(250)"
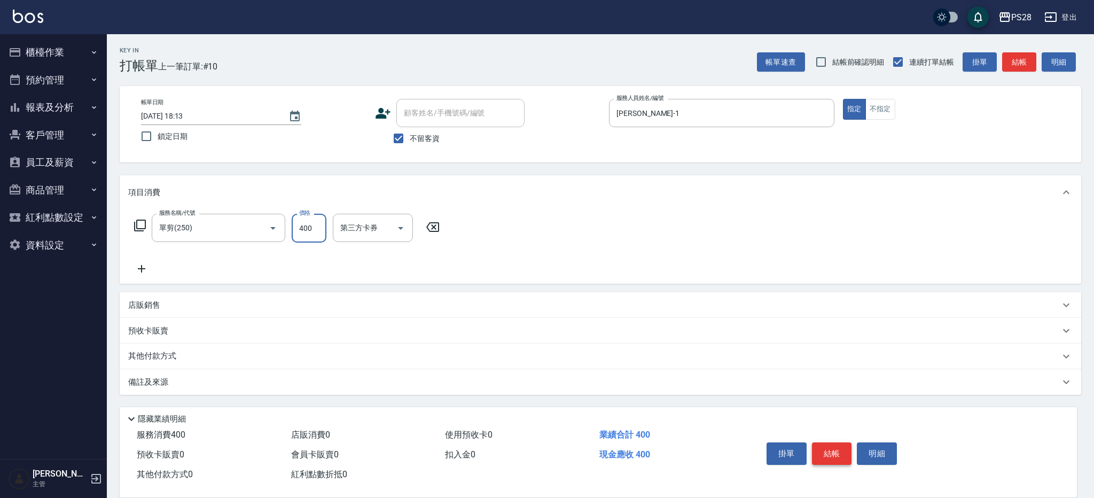
type input "400"
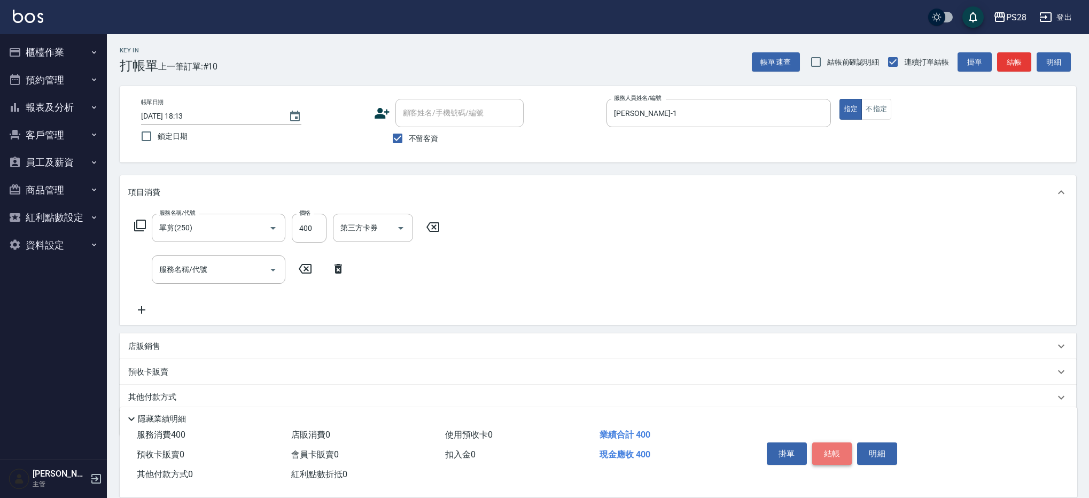
click at [836, 446] on button "結帳" at bounding box center [832, 453] width 40 height 22
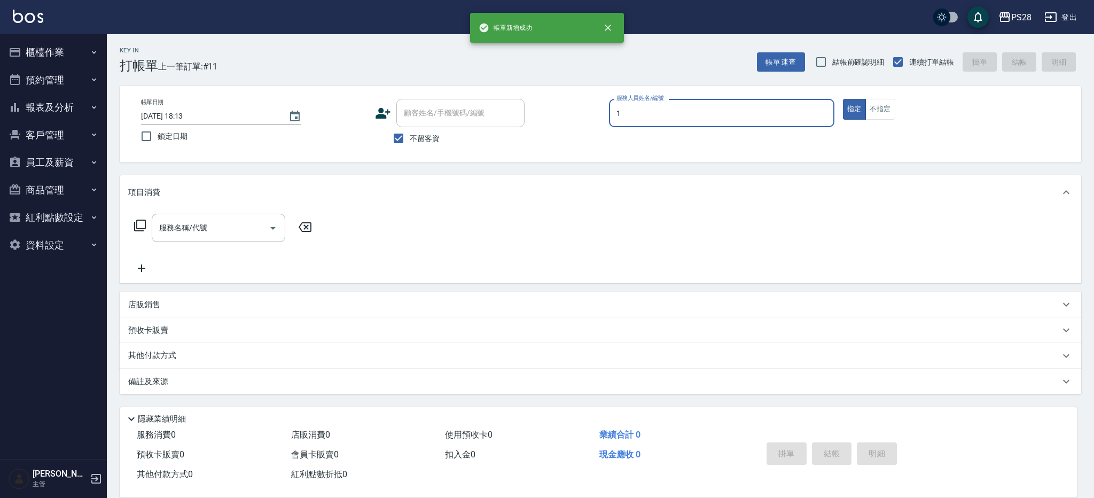
type input "[PERSON_NAME]-1"
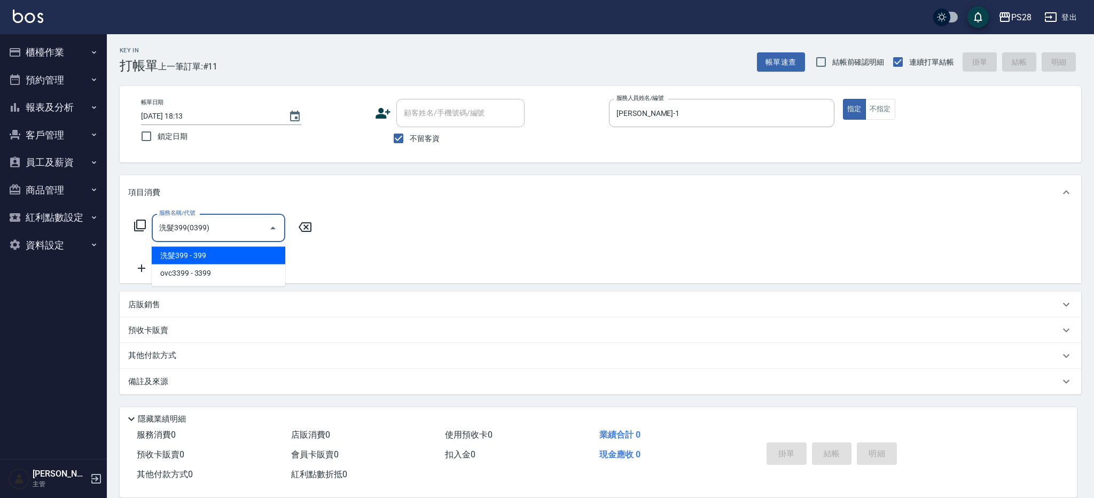
type input "洗髮399(0399)"
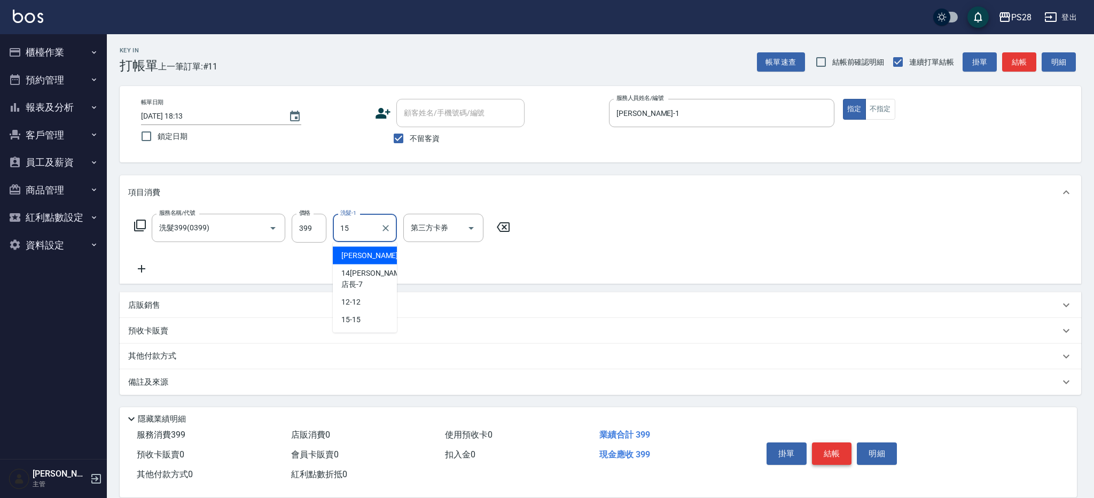
type input "15-15"
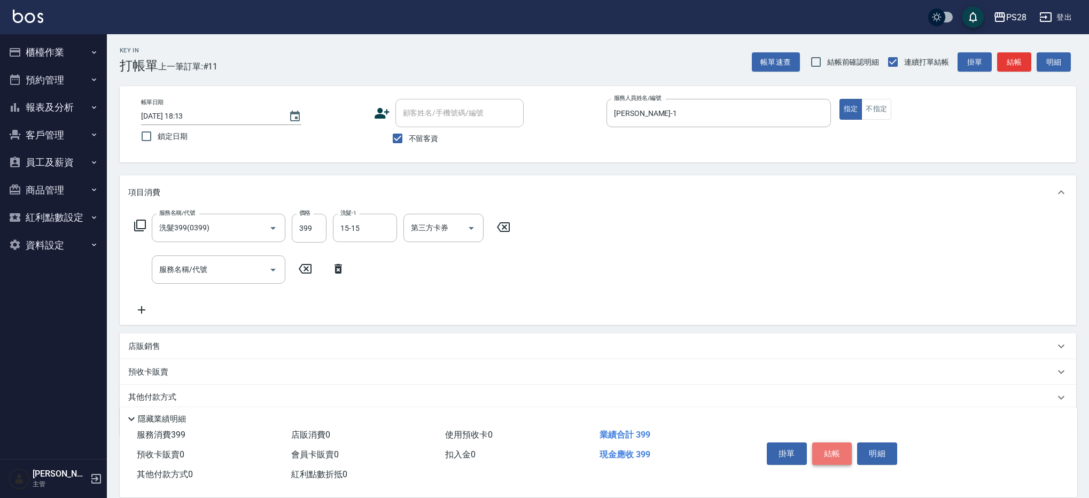
click at [832, 447] on button "結帳" at bounding box center [832, 453] width 40 height 22
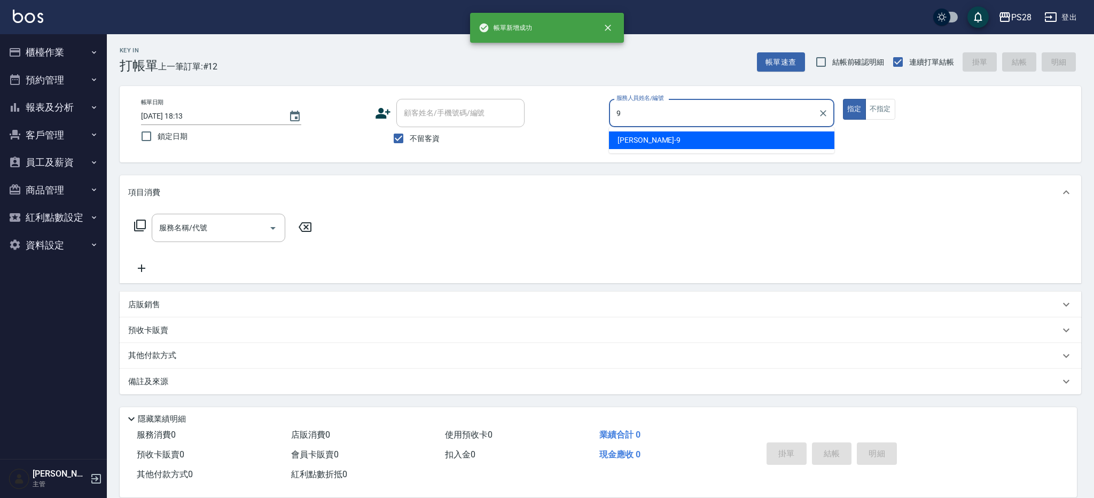
type input "Sandy-9"
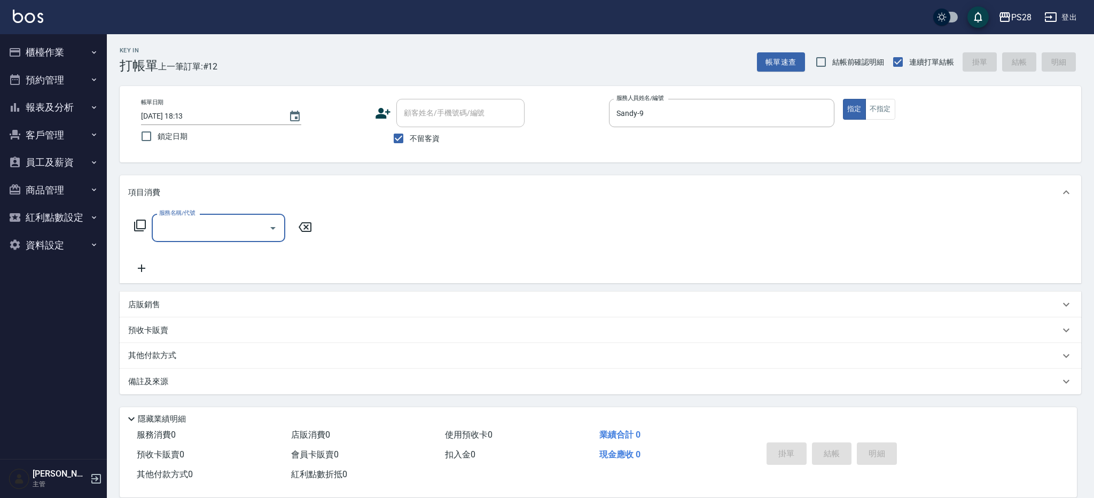
drag, startPoint x: 880, startPoint y: 102, endPoint x: 878, endPoint y: 95, distance: 7.8
click at [879, 97] on div "帳單日期 [DATE] 18:13 鎖定日期 顧客姓名/手機號碼/編號 顧客姓名/手機號碼/編號 不留客資 服務人員姓名/編號 [PERSON_NAME]-9…" at bounding box center [601, 124] width 962 height 76
drag, startPoint x: 884, startPoint y: 108, endPoint x: 721, endPoint y: 153, distance: 168.6
click at [883, 108] on button "不指定" at bounding box center [880, 109] width 30 height 21
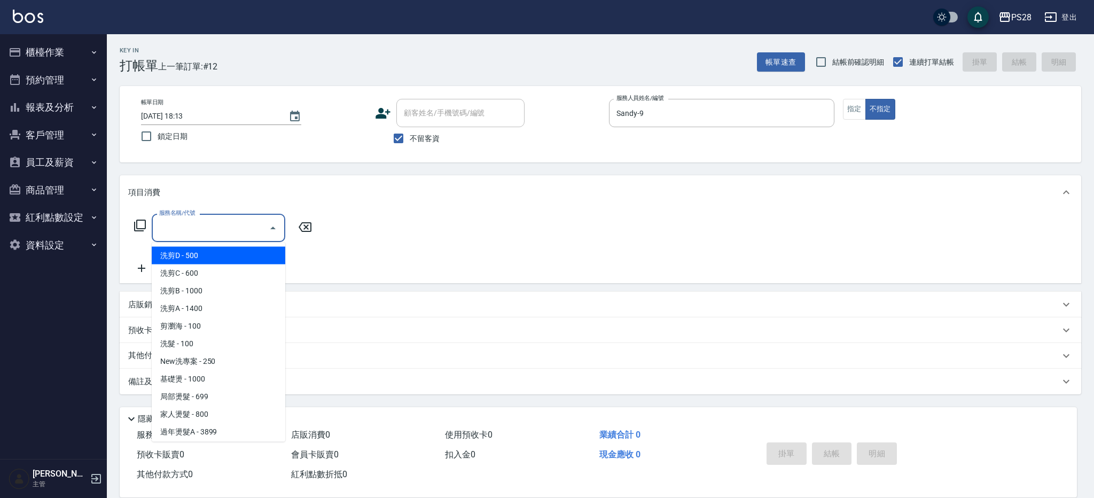
click at [236, 229] on input "服務名稱/代號" at bounding box center [211, 227] width 108 height 19
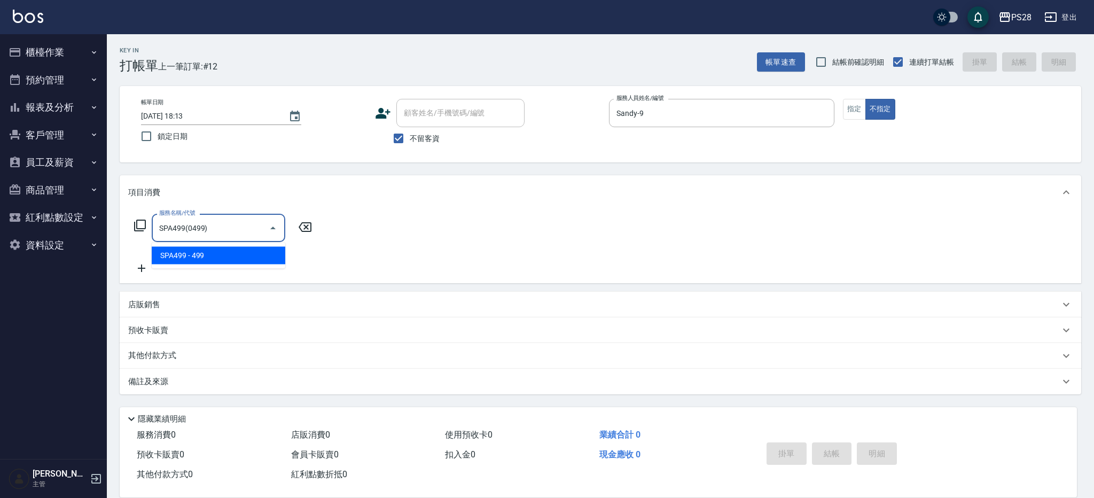
type input "SPA499(0499)"
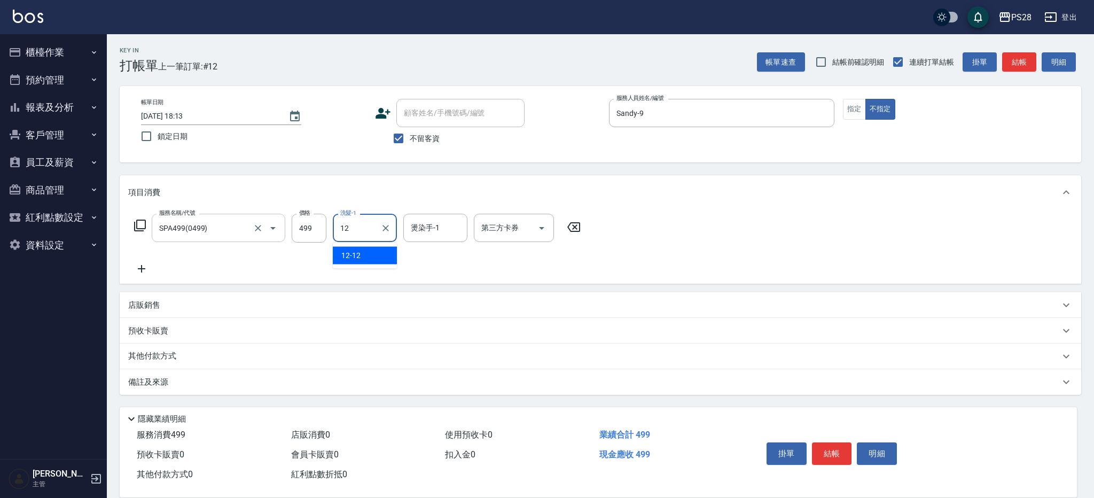
type input "12-12"
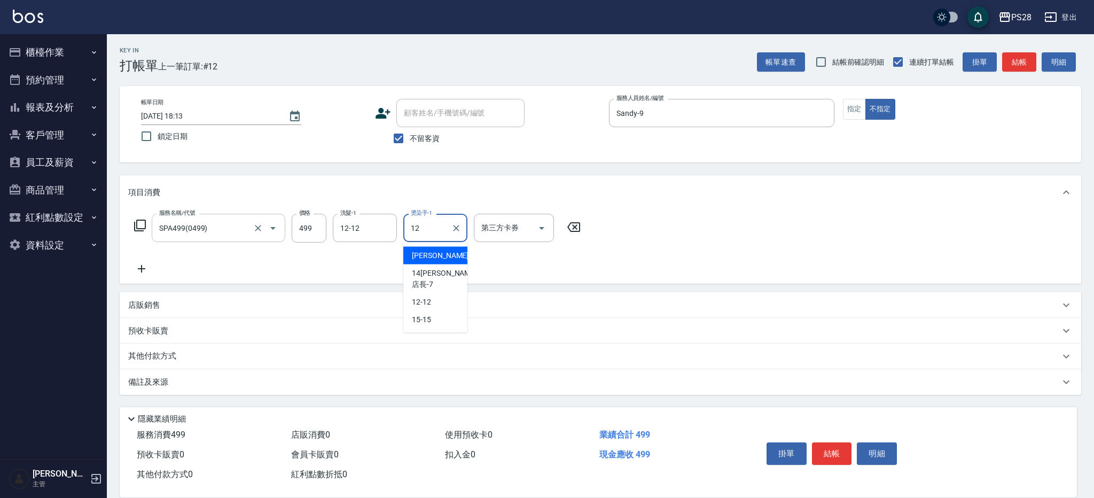
type input "12-12"
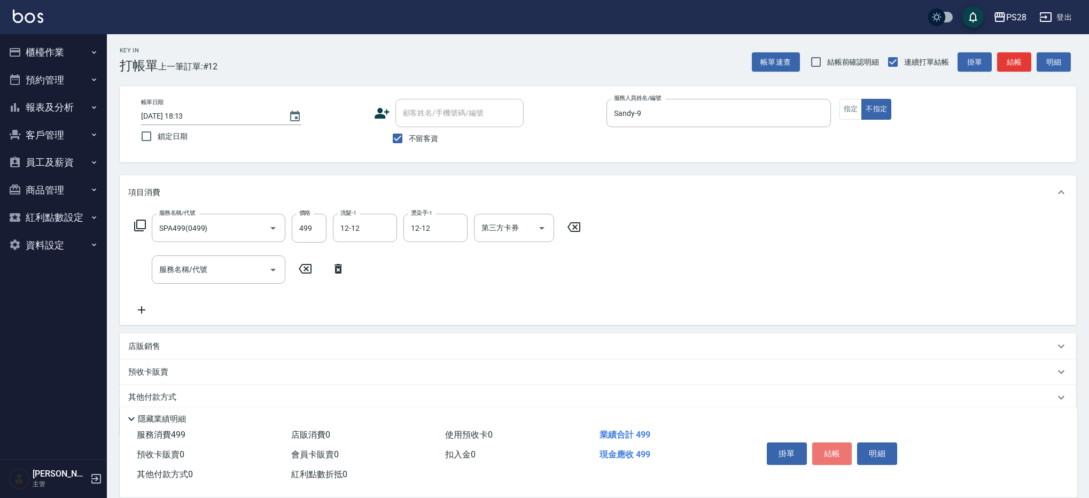
click at [830, 445] on button "結帳" at bounding box center [832, 453] width 40 height 22
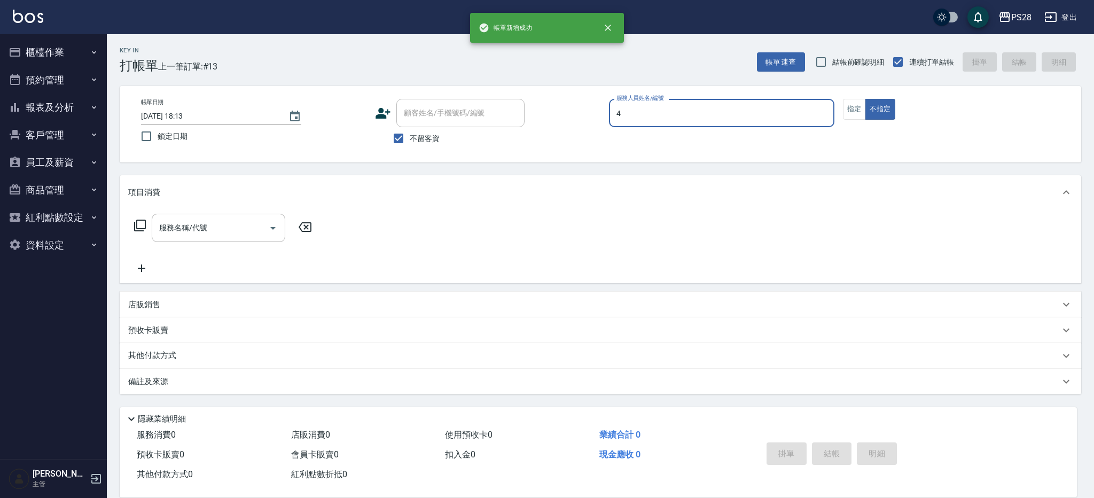
type input "NITA-4"
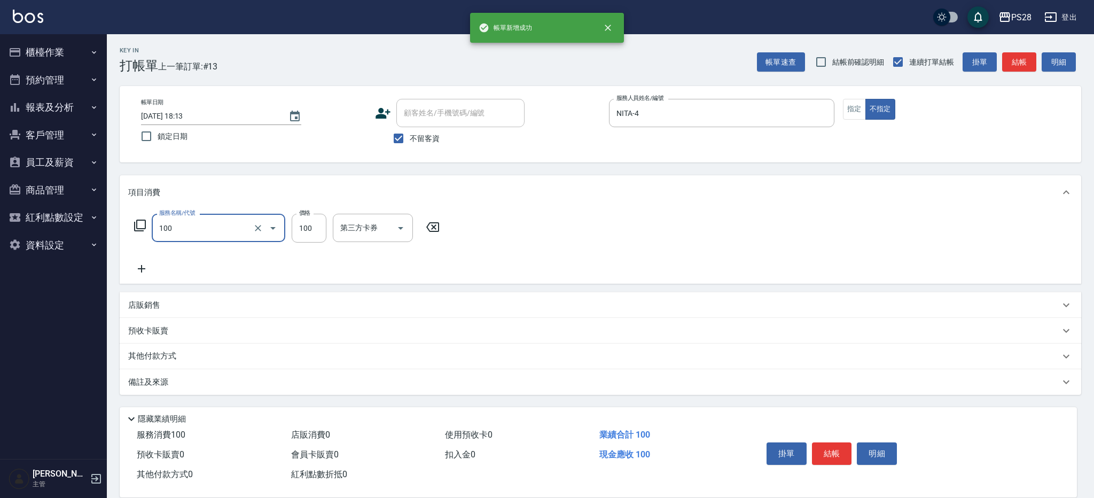
type input "洗髮(100)"
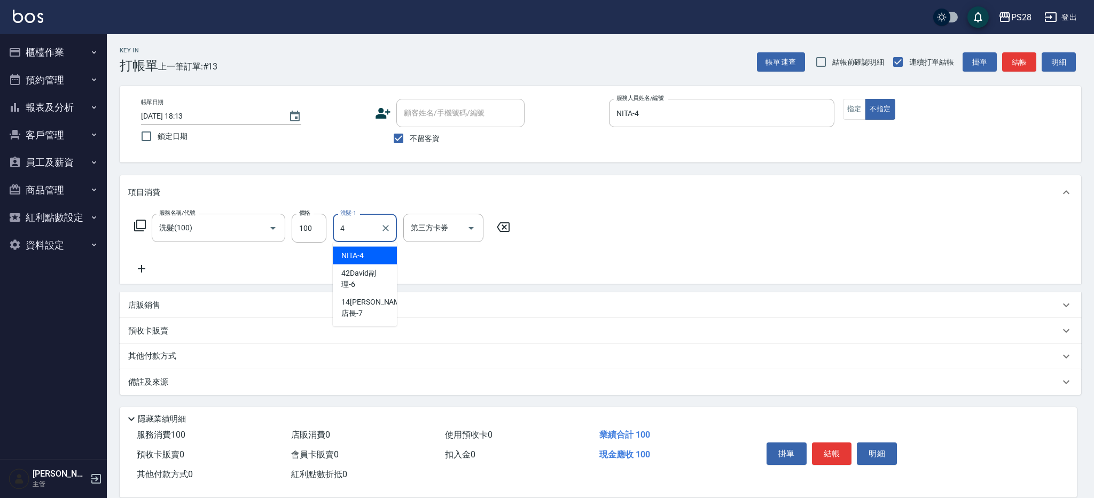
type input "NITA-4"
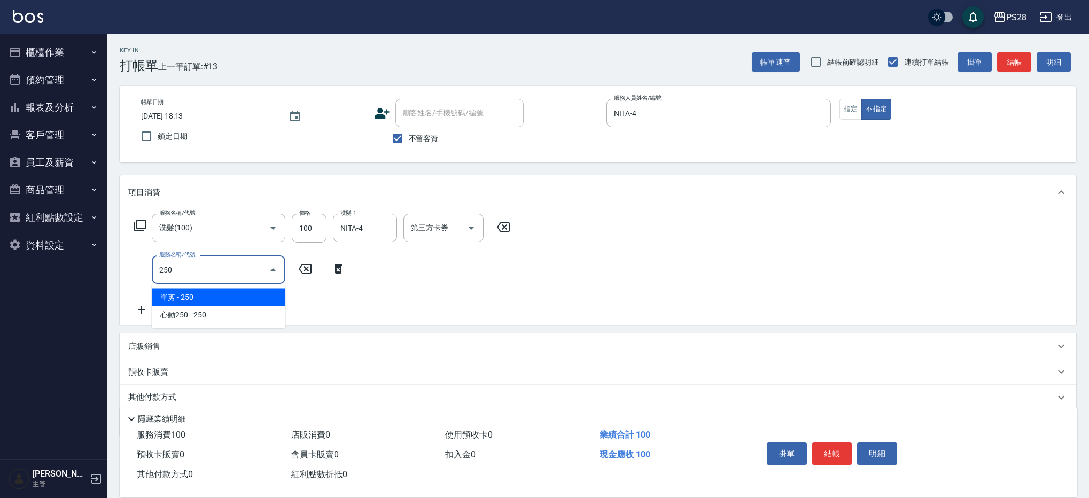
type input "單剪(250)"
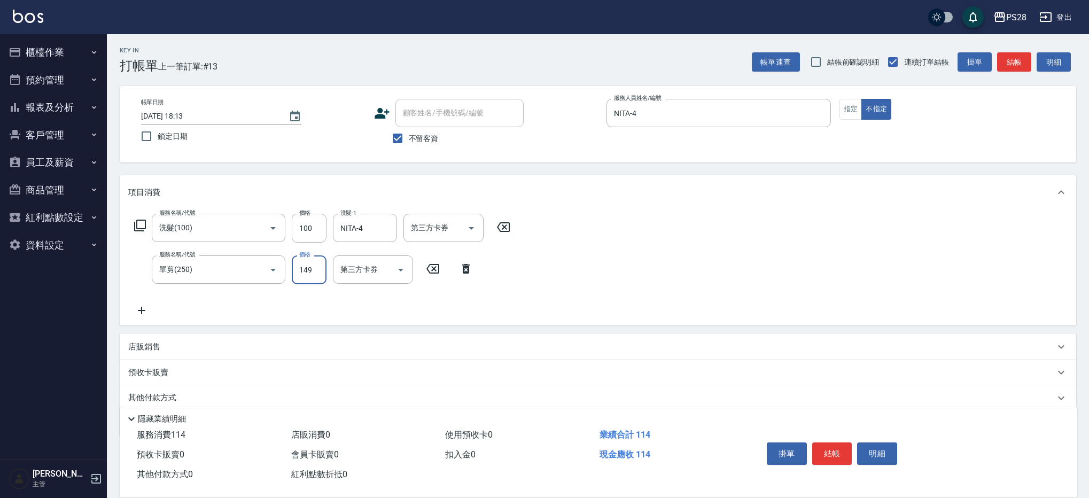
type input "149"
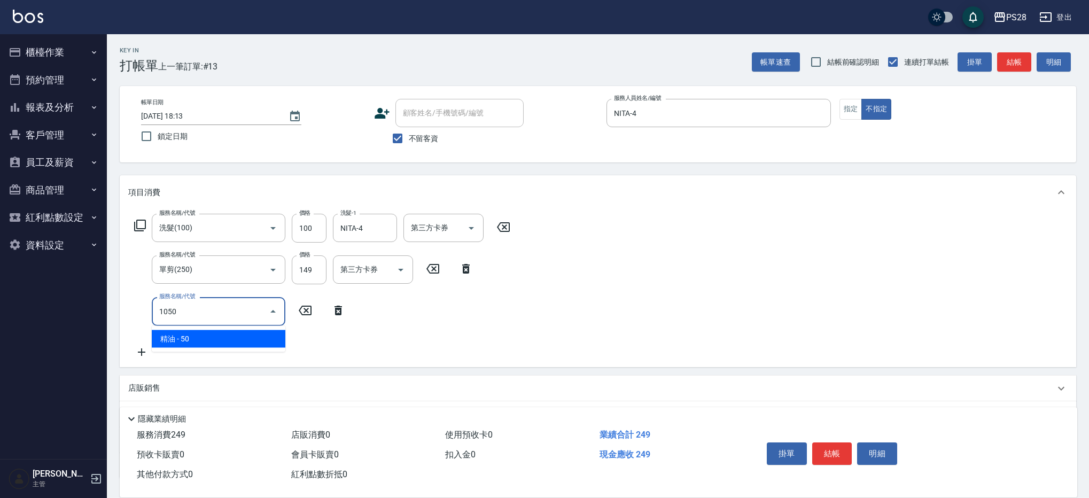
type input "精油(1050)"
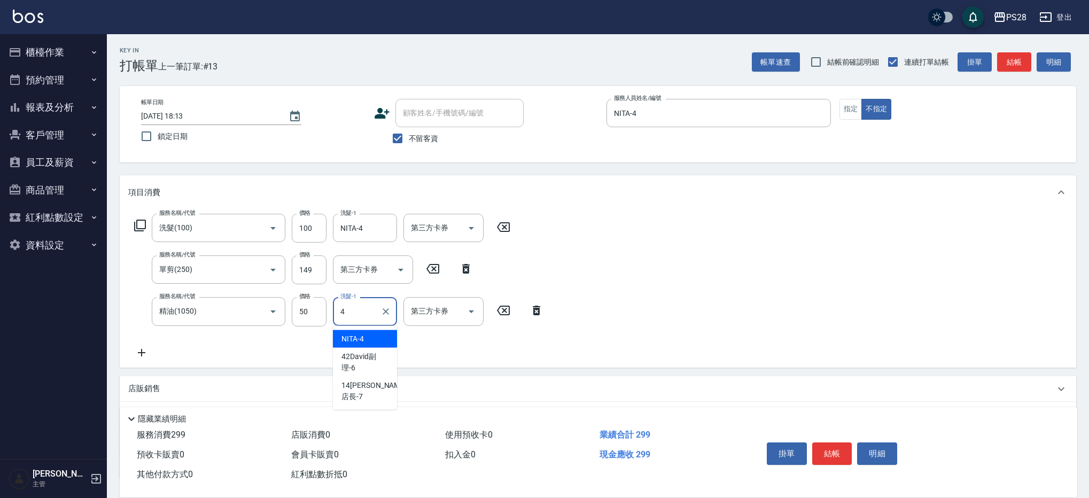
type input "NITA-4"
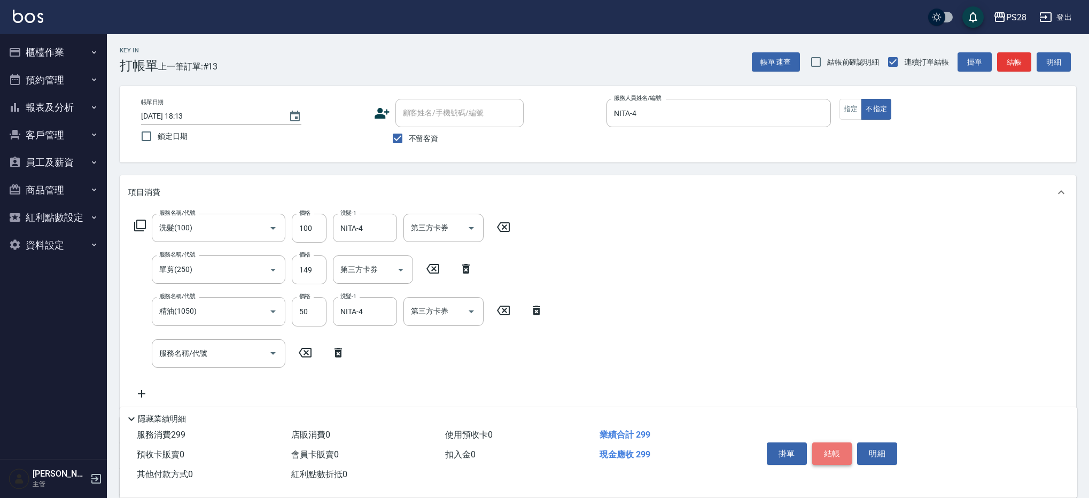
click at [837, 449] on button "結帳" at bounding box center [832, 453] width 40 height 22
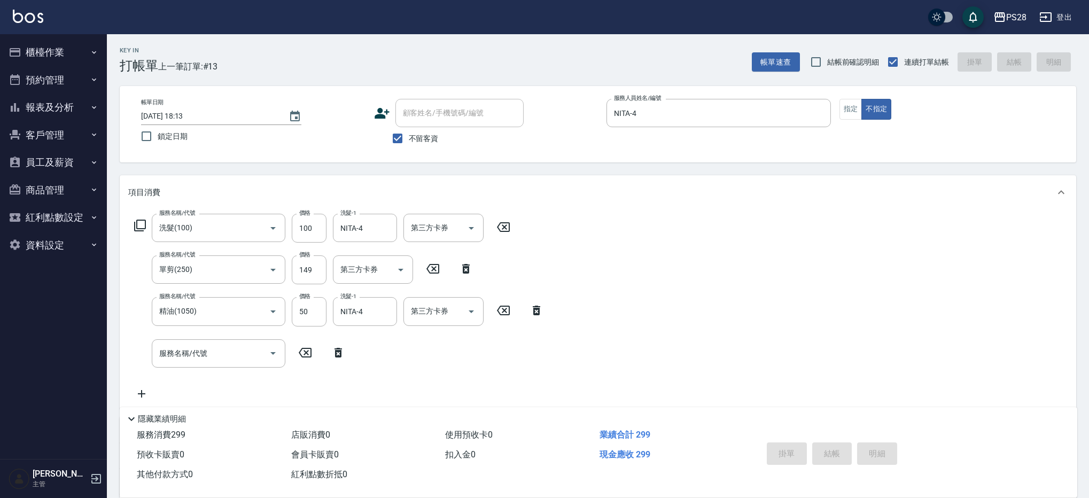
type input "[DATE] 18:14"
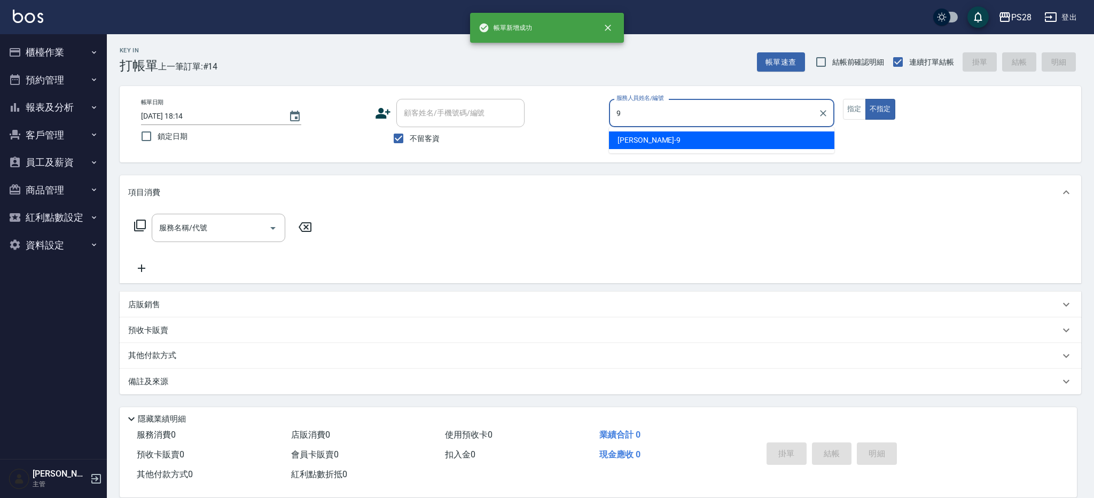
type input "Sandy-9"
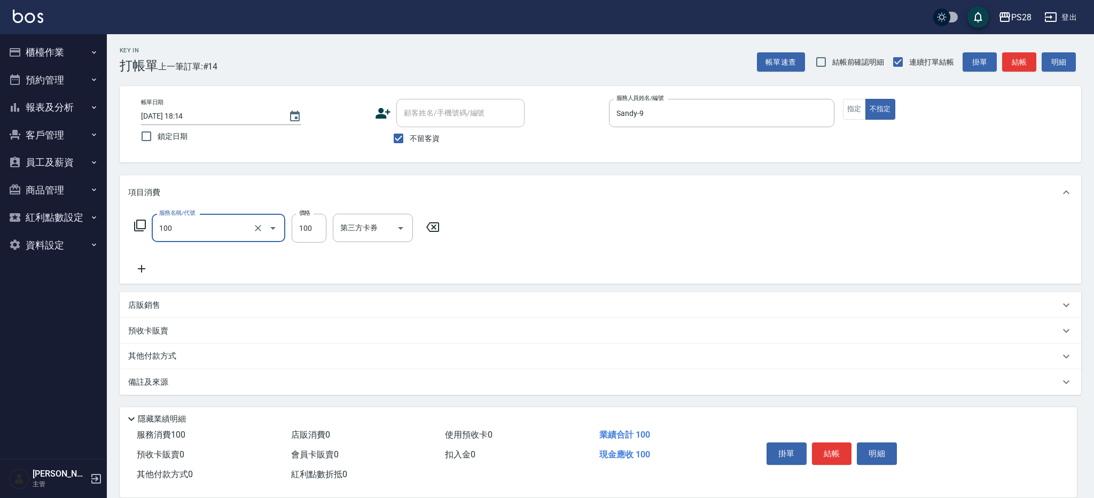
type input "洗髮(100)"
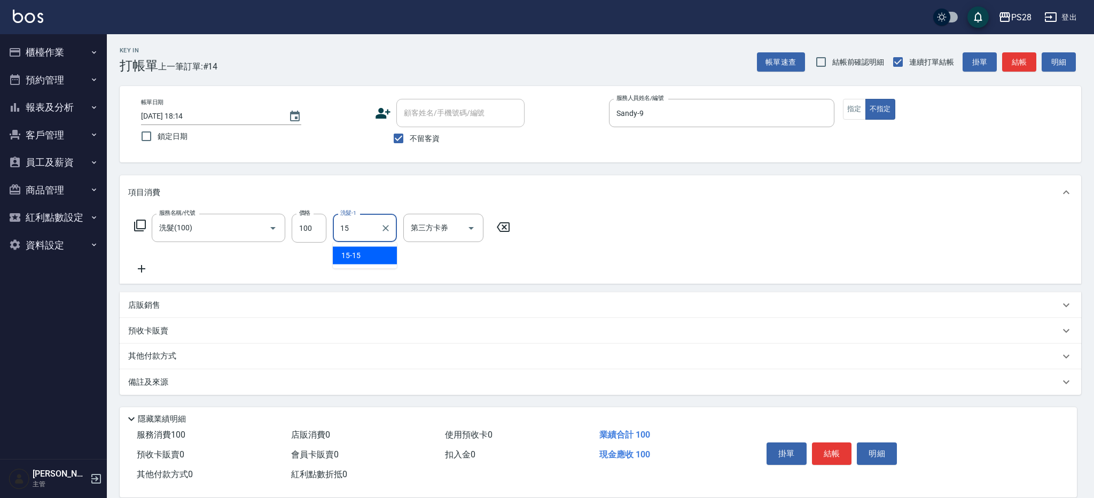
type input "15-15"
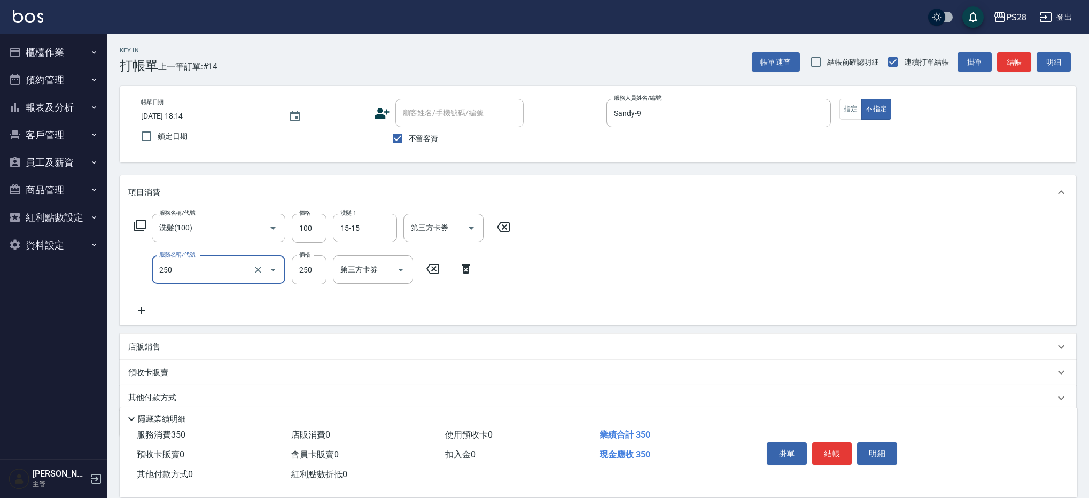
type input "單剪(250)"
type input "149"
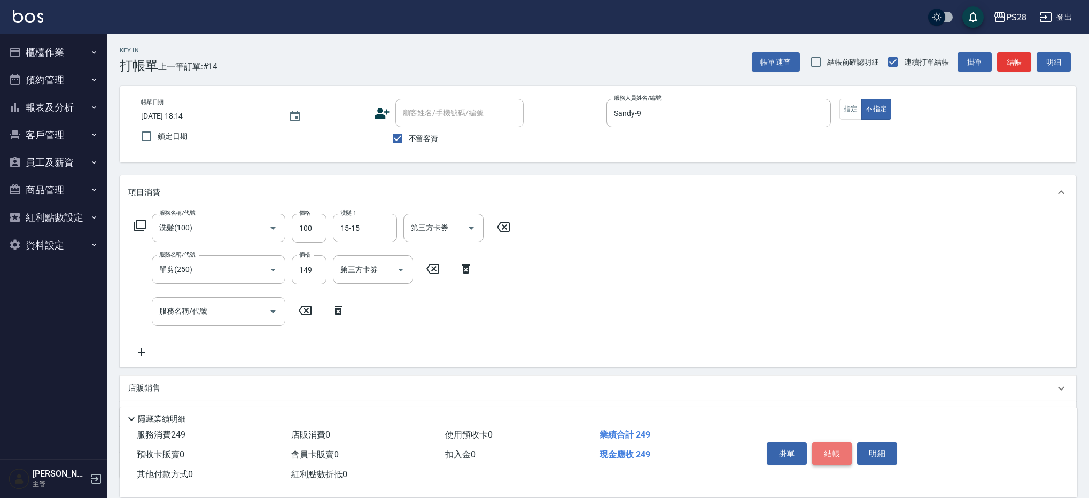
click at [846, 447] on button "結帳" at bounding box center [832, 453] width 40 height 22
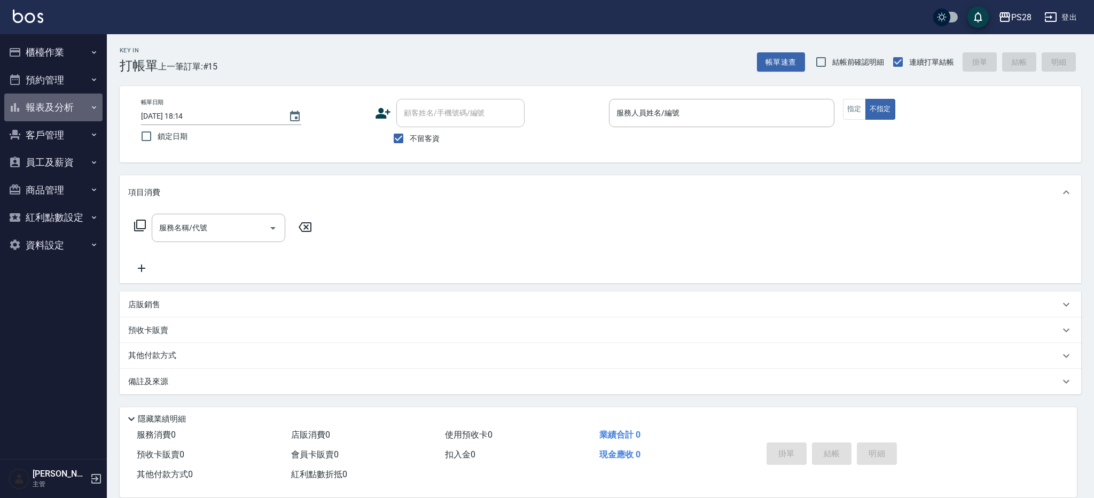
click at [60, 112] on button "報表及分析" at bounding box center [53, 107] width 98 height 28
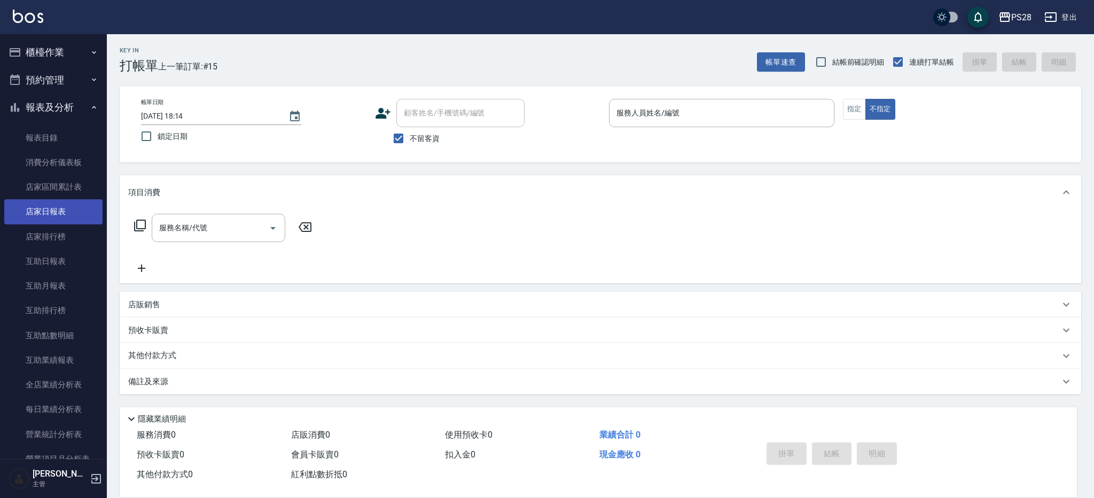
click at [56, 210] on link "店家日報表" at bounding box center [53, 211] width 98 height 25
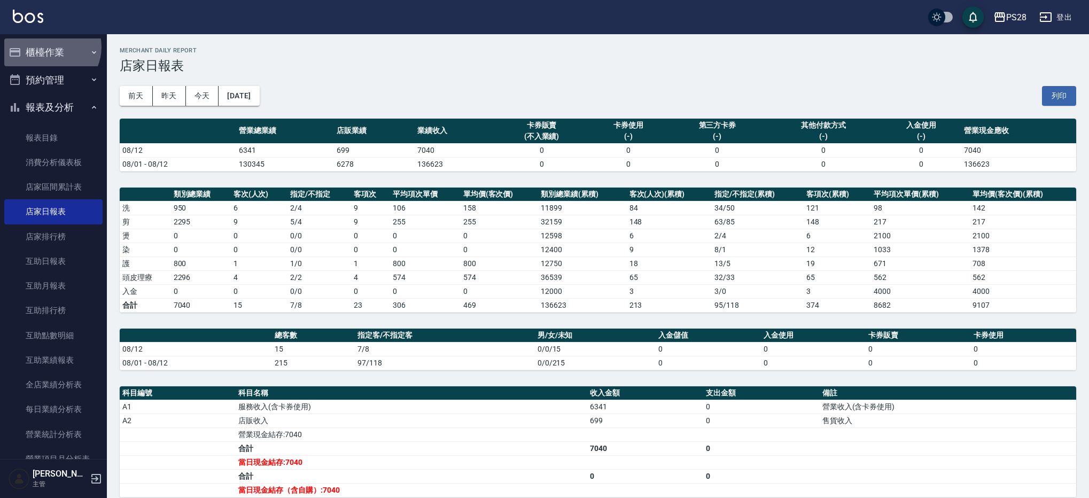
click at [50, 47] on button "櫃檯作業" at bounding box center [53, 52] width 98 height 28
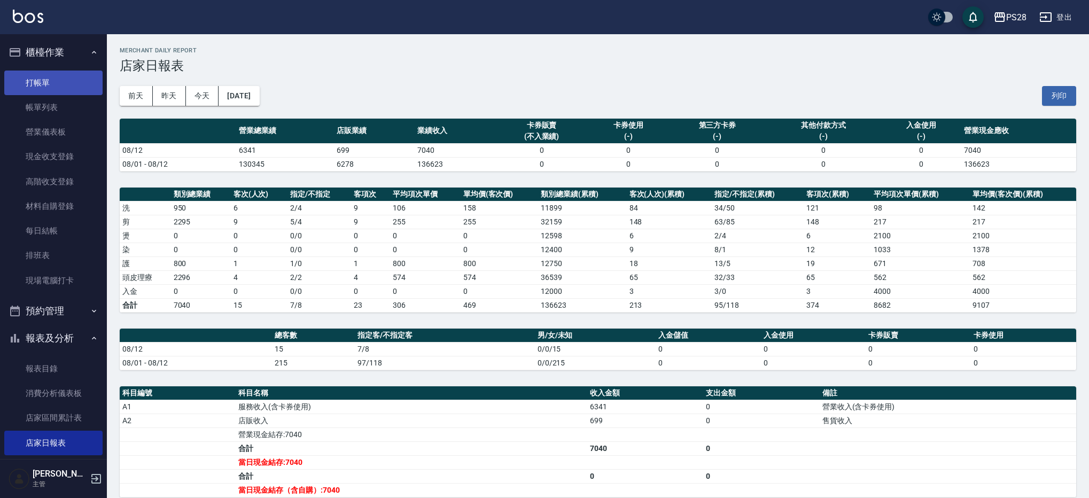
click at [57, 82] on link "打帳單" at bounding box center [53, 83] width 98 height 25
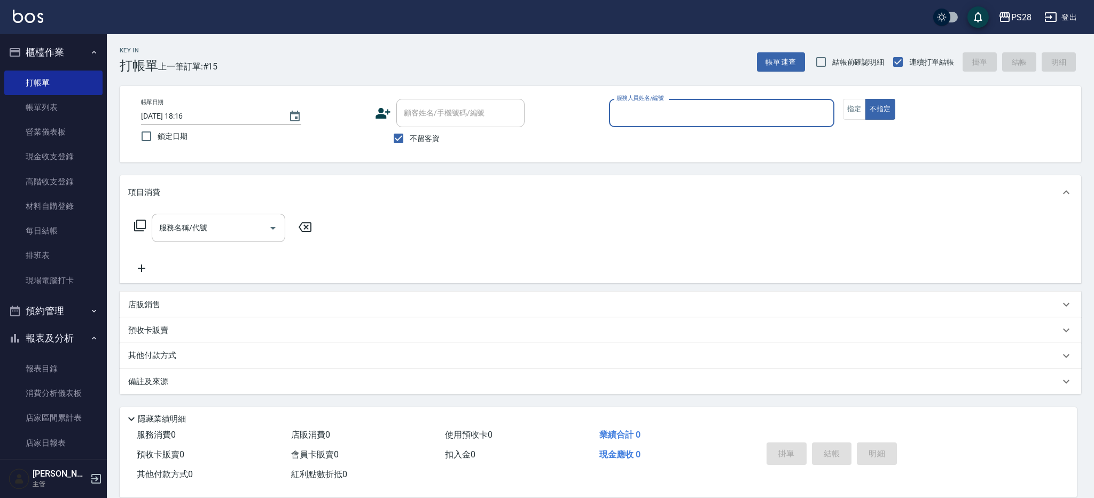
type input "."
